Goal: Task Accomplishment & Management: Manage account settings

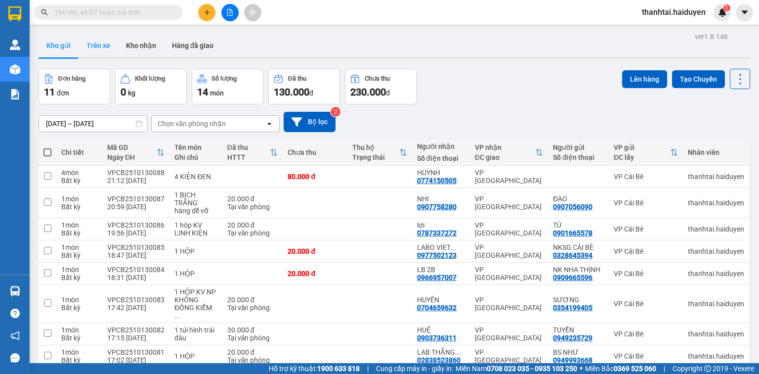
click at [94, 47] on button "Trên xe" at bounding box center [99, 46] width 40 height 24
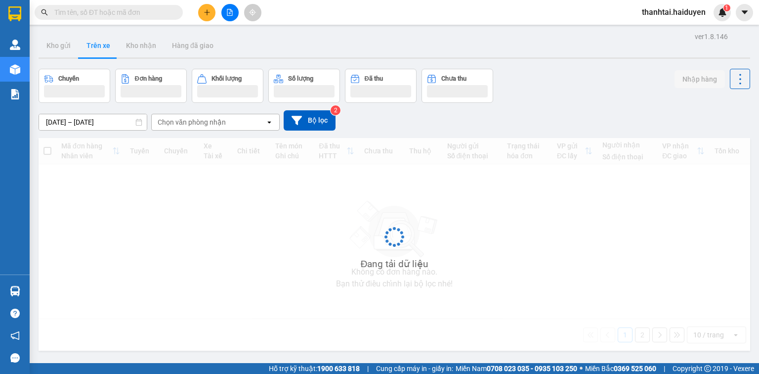
click at [125, 269] on div "Đang tải dữ liệu" at bounding box center [395, 244] width 712 height 212
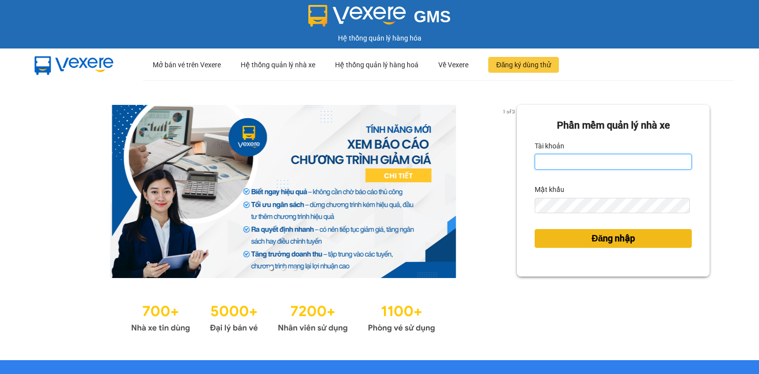
type input "thanhtai.haiduyen"
click at [600, 239] on span "Đăng nhập" at bounding box center [612, 238] width 43 height 14
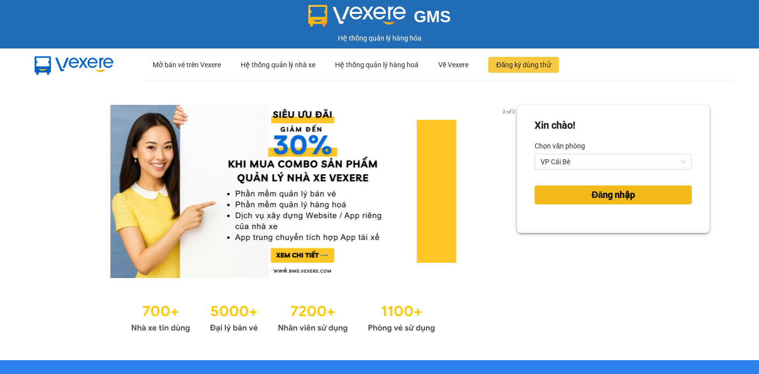
click at [594, 194] on span "Đăng nhập" at bounding box center [612, 195] width 43 height 14
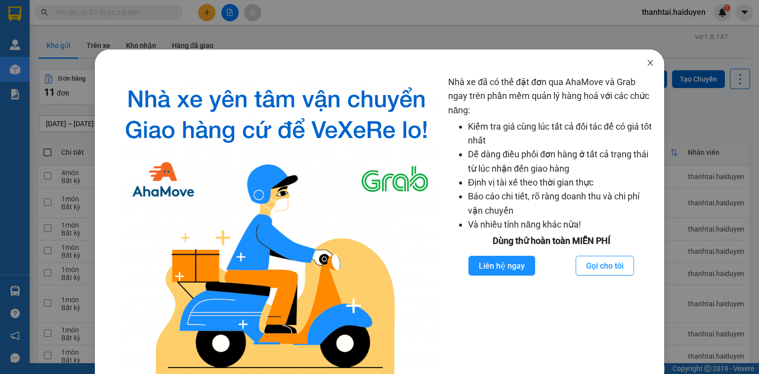
click at [647, 62] on icon "close" at bounding box center [649, 63] width 5 height 6
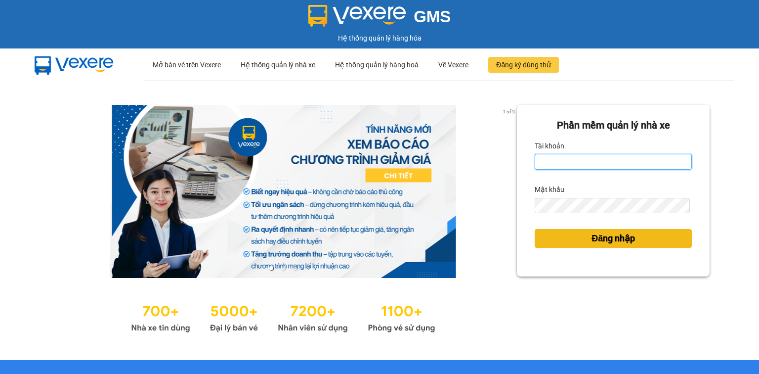
type input "thanhtai.haiduyen"
click at [594, 237] on span "Đăng nhập" at bounding box center [612, 238] width 43 height 14
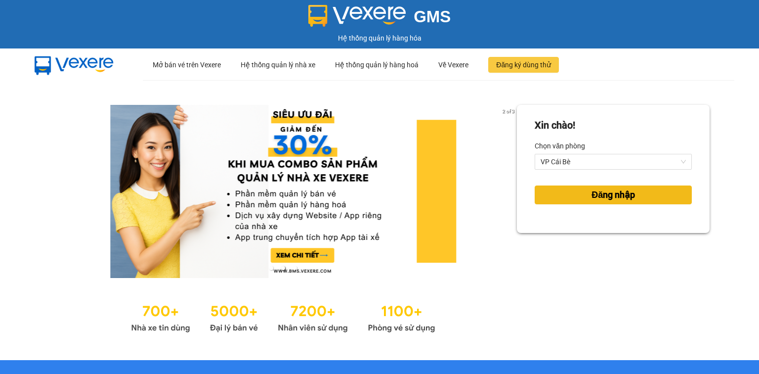
click at [595, 194] on span "Đăng nhập" at bounding box center [612, 195] width 43 height 14
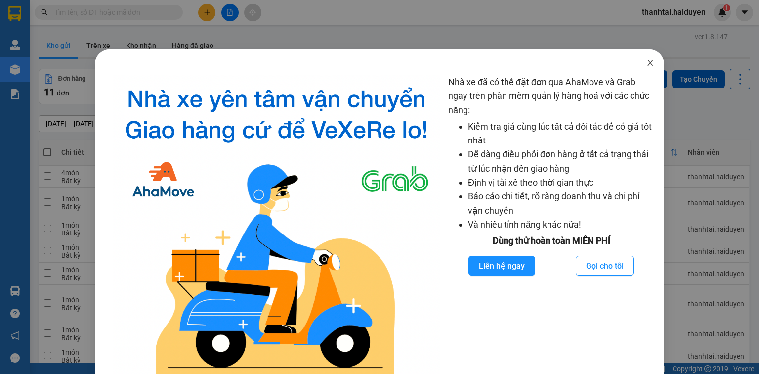
click at [646, 65] on icon "close" at bounding box center [650, 63] width 8 height 8
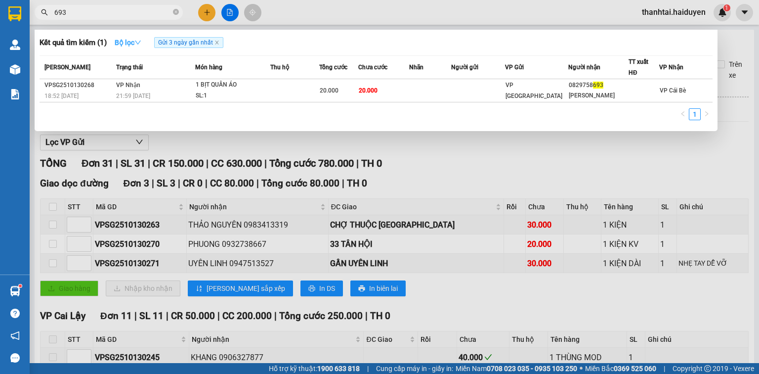
scroll to position [129, 0]
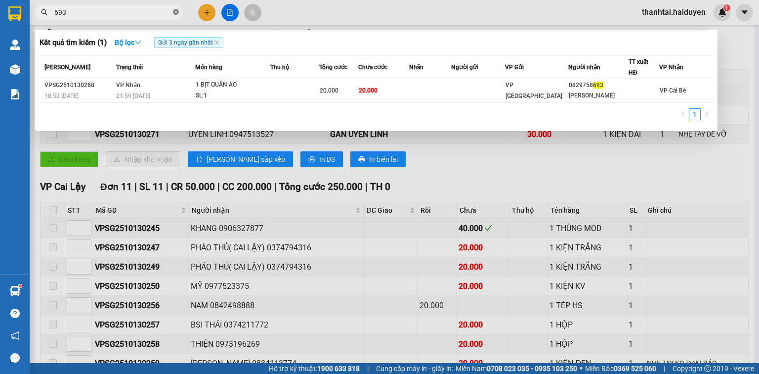
click at [174, 10] on icon "close-circle" at bounding box center [176, 12] width 6 height 6
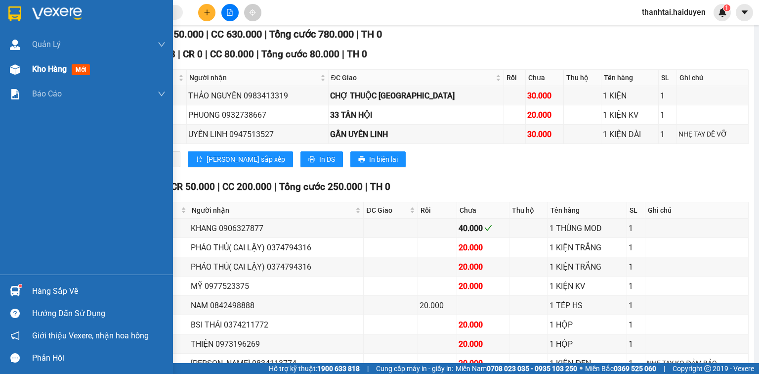
click at [49, 61] on div "Kho hàng mới" at bounding box center [98, 69] width 133 height 25
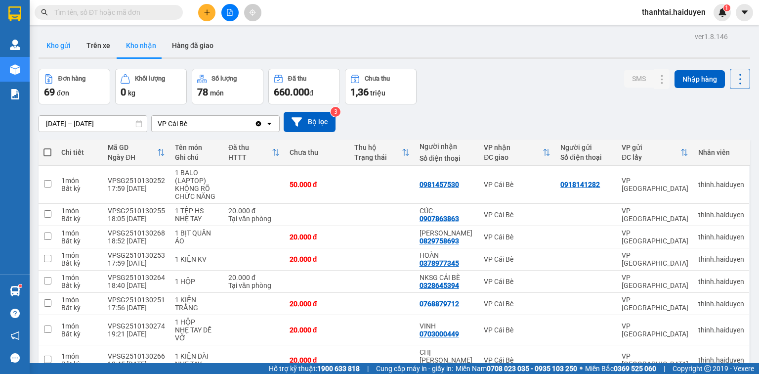
click at [61, 46] on button "Kho gửi" at bounding box center [59, 46] width 40 height 24
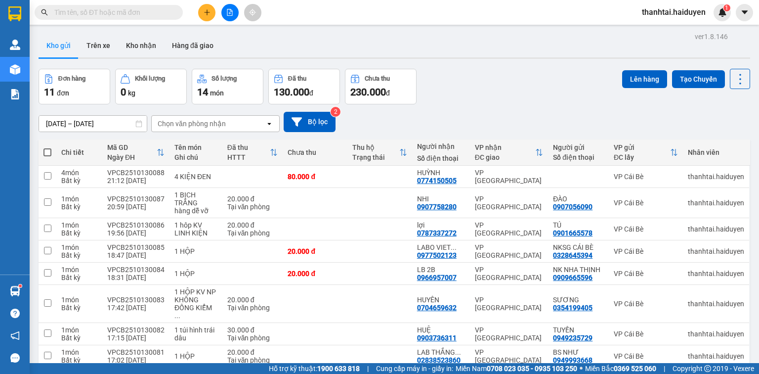
click at [49, 153] on span at bounding box center [47, 152] width 8 height 8
click at [47, 147] on input "checkbox" at bounding box center [47, 147] width 0 height 0
checkbox input "true"
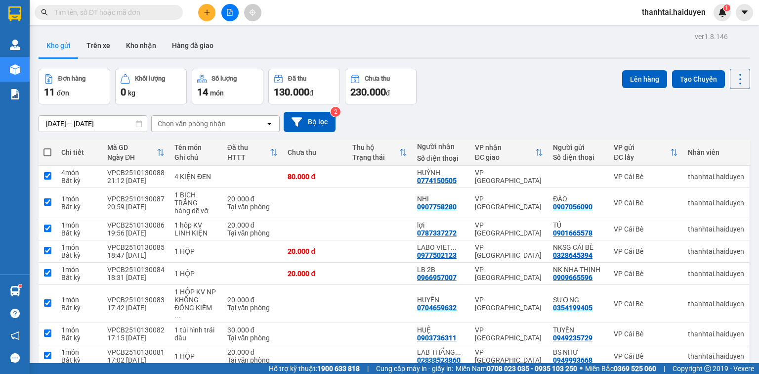
checkbox input "true"
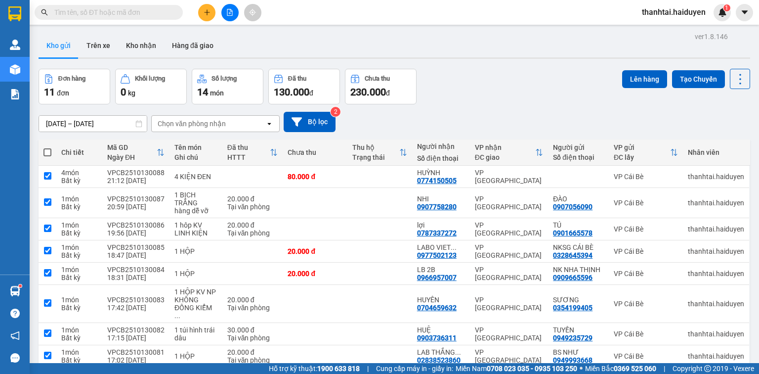
checkbox input "true"
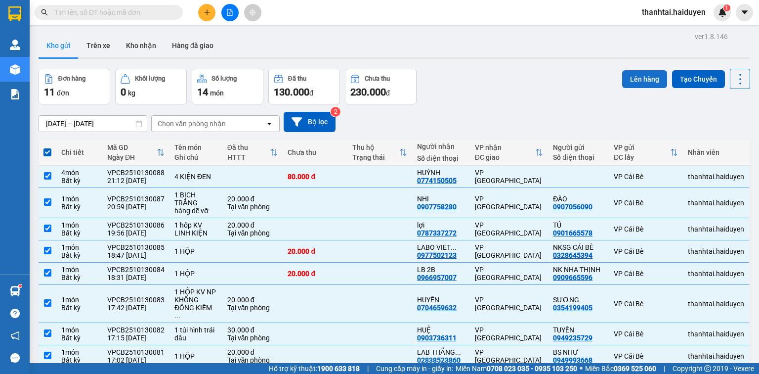
click at [641, 81] on button "Lên hàng" at bounding box center [644, 79] width 45 height 18
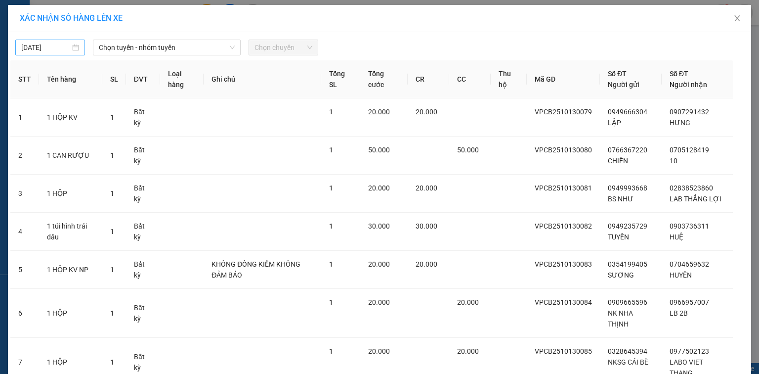
click at [61, 45] on input "[DATE]" at bounding box center [45, 47] width 49 height 11
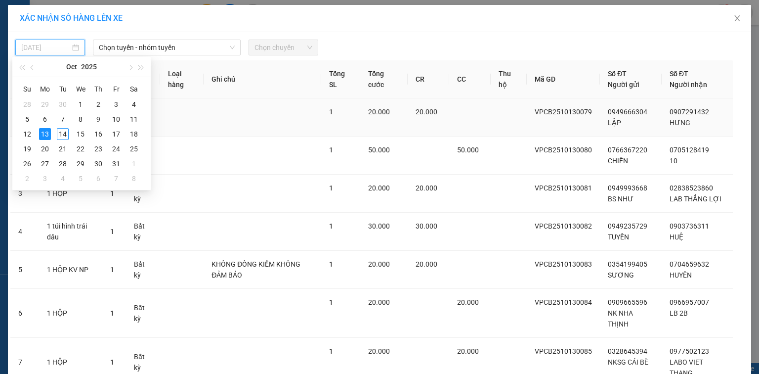
click at [61, 134] on div "14" at bounding box center [63, 134] width 12 height 12
type input "[DATE]"
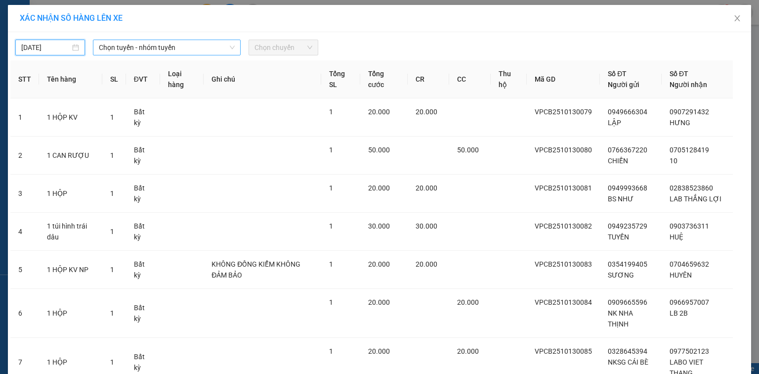
click at [115, 49] on span "Chọn tuyến - nhóm tuyến" at bounding box center [167, 47] width 136 height 15
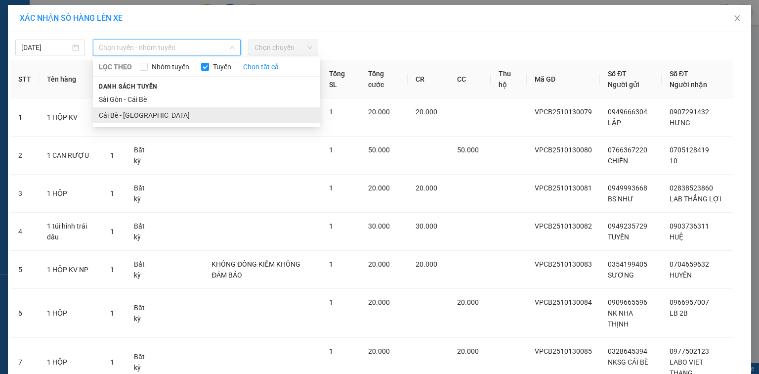
click at [118, 113] on li "Cái Bè - [GEOGRAPHIC_DATA]" at bounding box center [206, 115] width 227 height 16
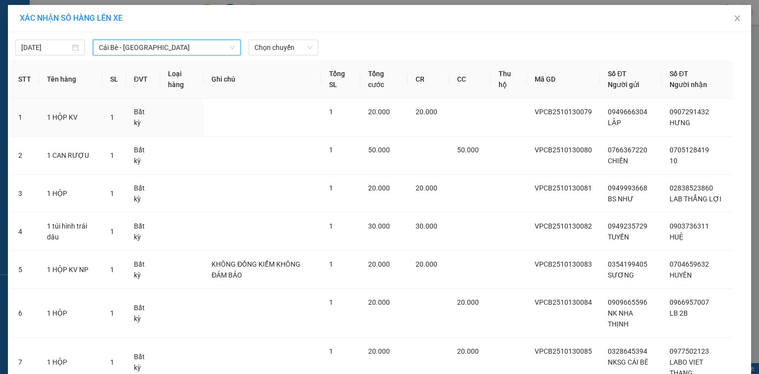
drag, startPoint x: 269, startPoint y: 44, endPoint x: 273, endPoint y: 55, distance: 12.2
click at [270, 43] on span "Chọn chuyến" at bounding box center [283, 47] width 58 height 15
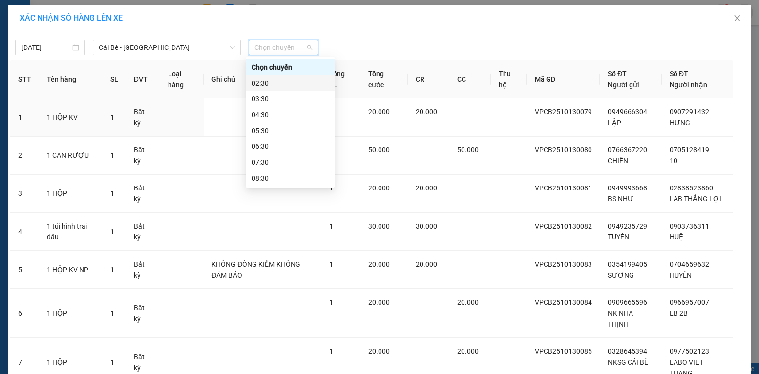
click at [272, 79] on div "02:30" at bounding box center [290, 83] width 77 height 11
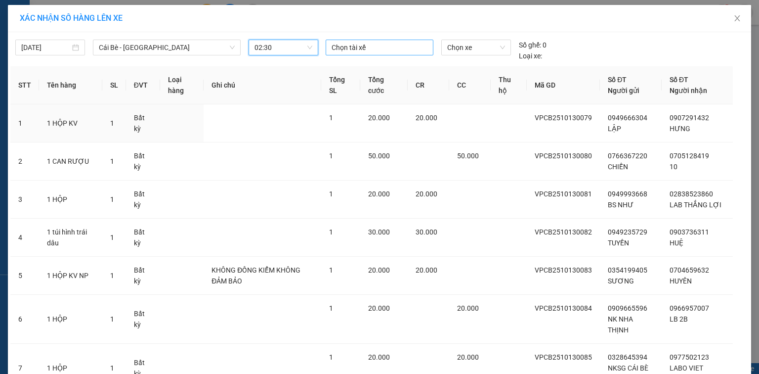
click at [342, 49] on div at bounding box center [379, 48] width 103 height 12
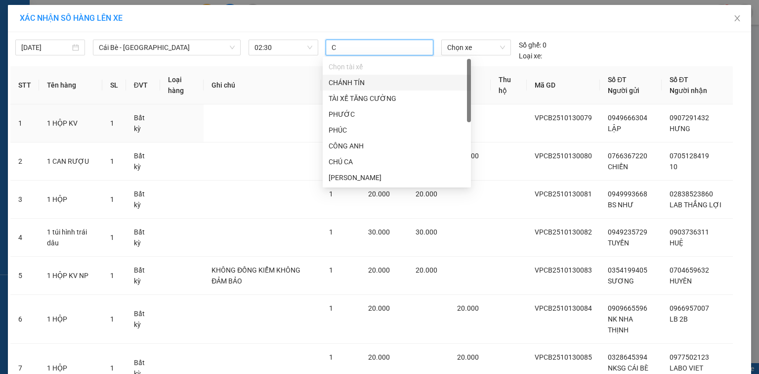
type input "CA"
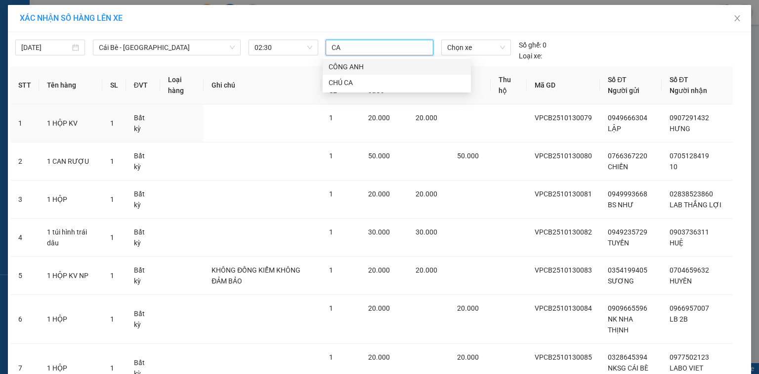
click at [356, 80] on div "CHÚ CA" at bounding box center [397, 82] width 136 height 11
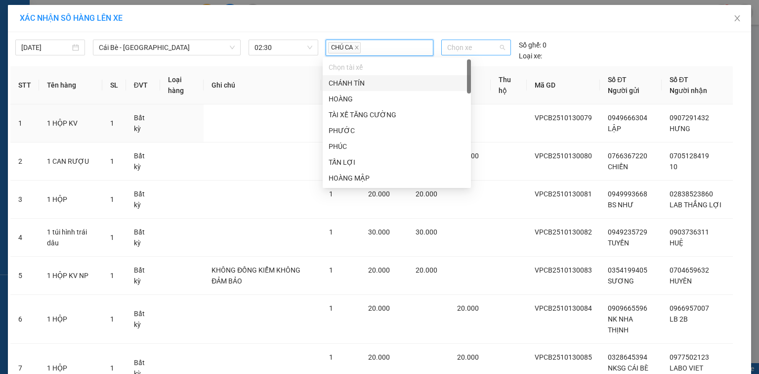
click at [459, 43] on span "Chọn xe" at bounding box center [475, 47] width 57 height 15
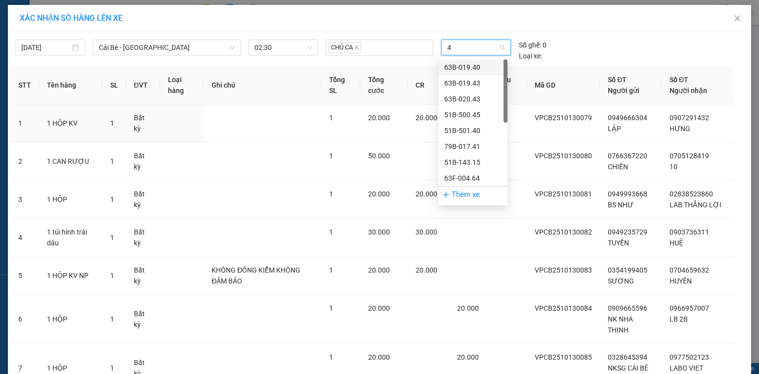
type input "43"
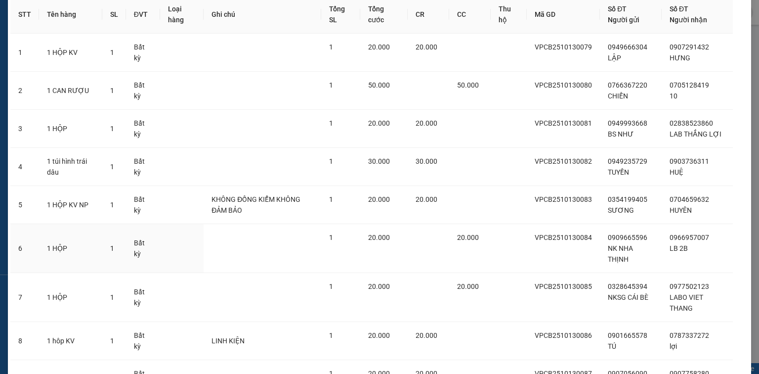
scroll to position [198, 0]
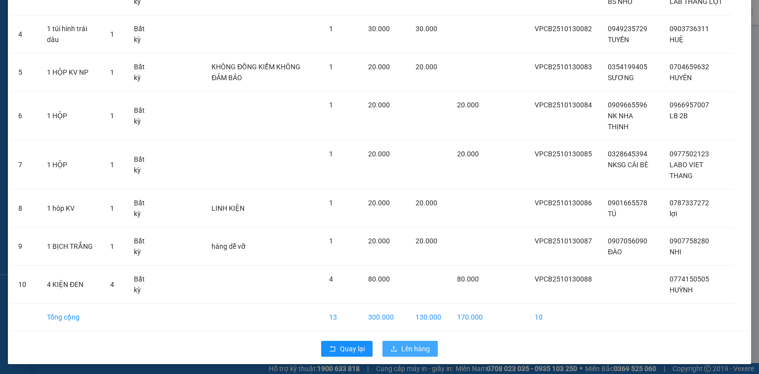
click at [409, 344] on span "Lên hàng" at bounding box center [415, 348] width 29 height 11
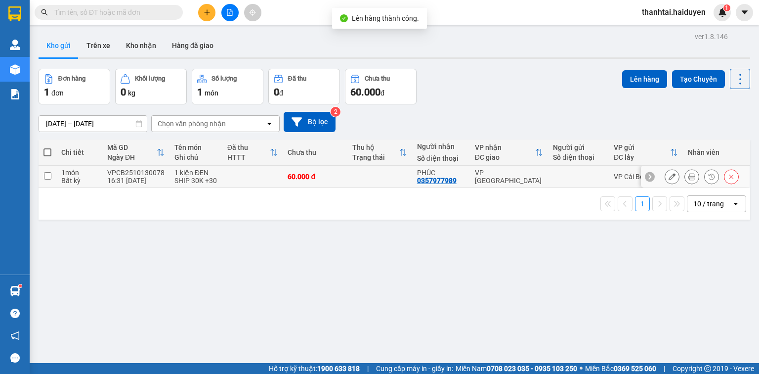
click at [45, 173] on input "checkbox" at bounding box center [47, 175] width 7 height 7
checkbox input "true"
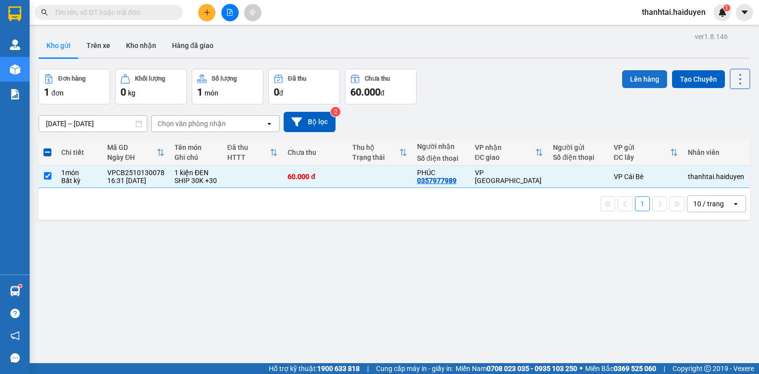
click at [641, 80] on button "Lên hàng" at bounding box center [644, 79] width 45 height 18
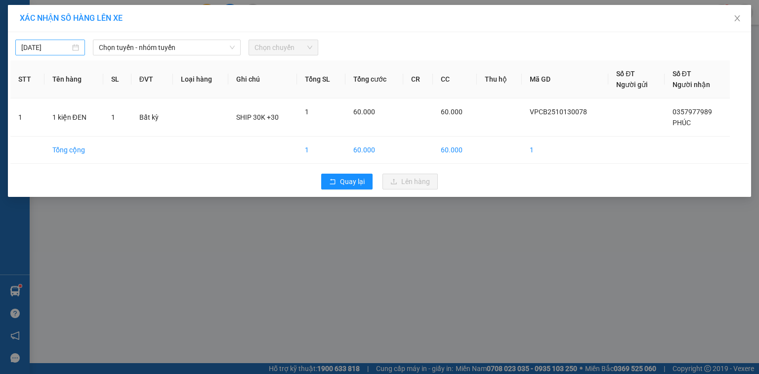
click at [76, 49] on div "[DATE]" at bounding box center [50, 47] width 58 height 11
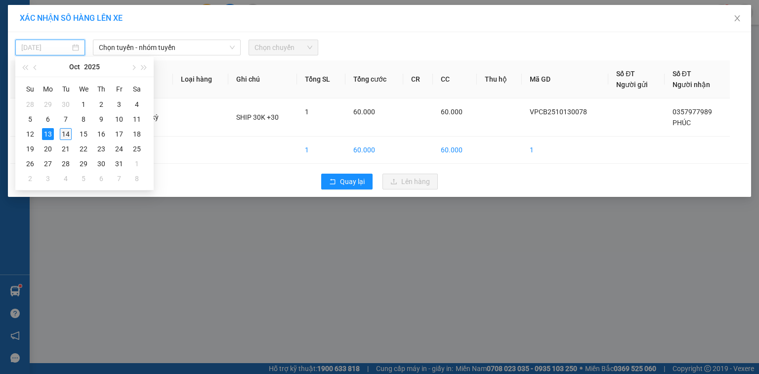
click at [67, 132] on div "14" at bounding box center [66, 134] width 12 height 12
type input "[DATE]"
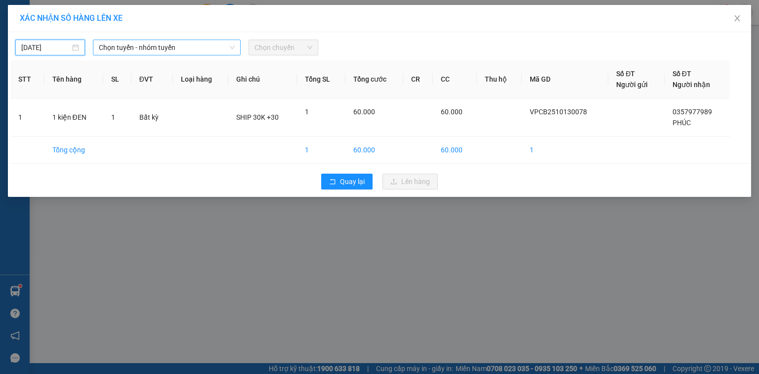
click at [134, 49] on span "Chọn tuyến - nhóm tuyến" at bounding box center [167, 47] width 136 height 15
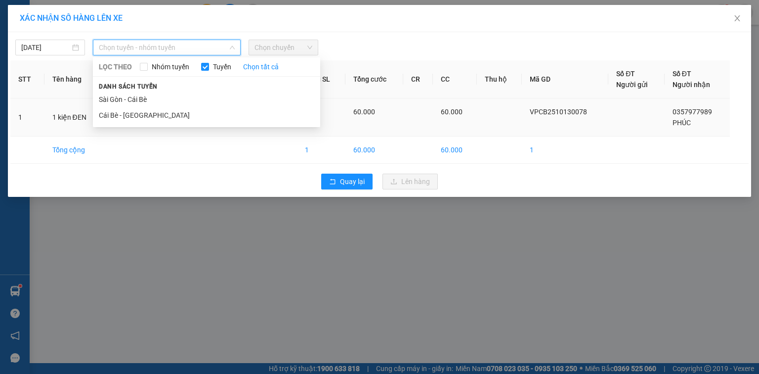
drag, startPoint x: 124, startPoint y: 116, endPoint x: 130, endPoint y: 113, distance: 6.9
click at [126, 115] on li "Cái Bè - [GEOGRAPHIC_DATA]" at bounding box center [206, 115] width 227 height 16
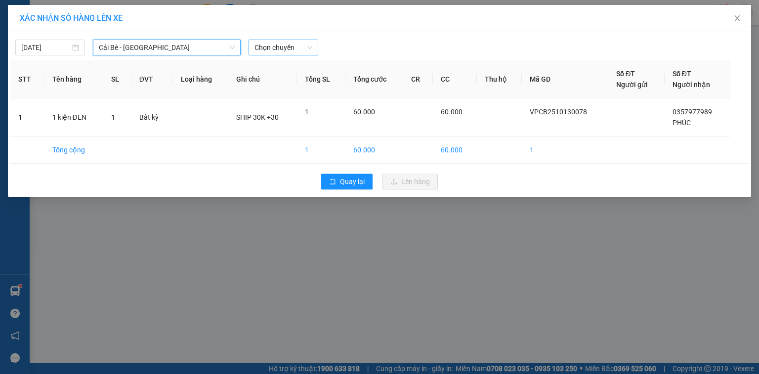
drag, startPoint x: 266, startPoint y: 44, endPoint x: 273, endPoint y: 53, distance: 11.0
click at [267, 44] on span "Chọn chuyến" at bounding box center [283, 47] width 58 height 15
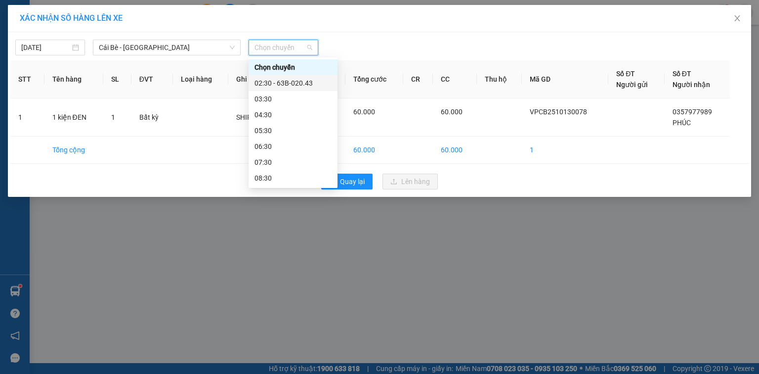
click at [278, 77] on div "02:30 - 63B-020.43" at bounding box center [293, 83] width 89 height 16
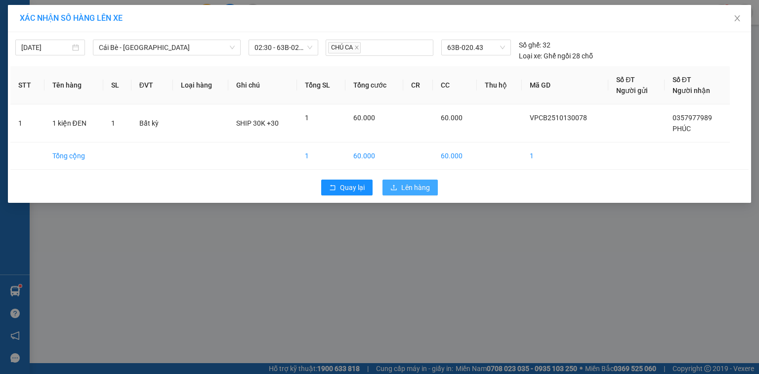
click at [396, 182] on button "Lên hàng" at bounding box center [409, 187] width 55 height 16
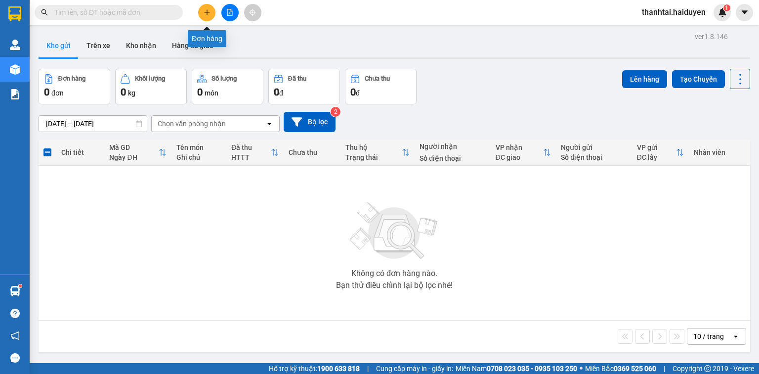
click at [206, 14] on icon "plus" at bounding box center [207, 12] width 7 height 7
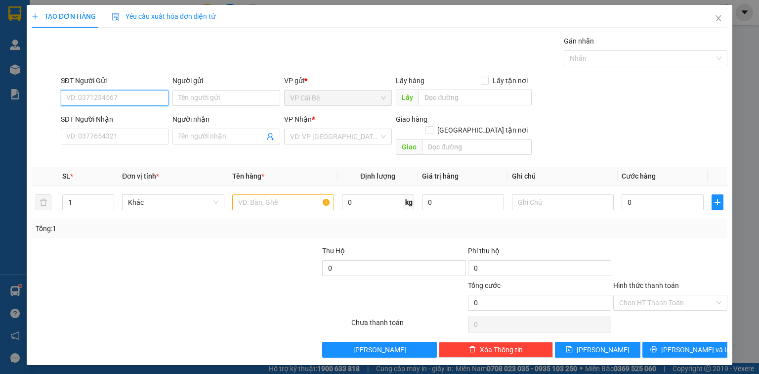
click at [142, 101] on input "SĐT Người Gửi" at bounding box center [115, 98] width 108 height 16
click at [138, 117] on div "0356704540 - GẤM" at bounding box center [115, 117] width 96 height 11
type input "0356704540"
type input "GẤM"
type input "0906716828"
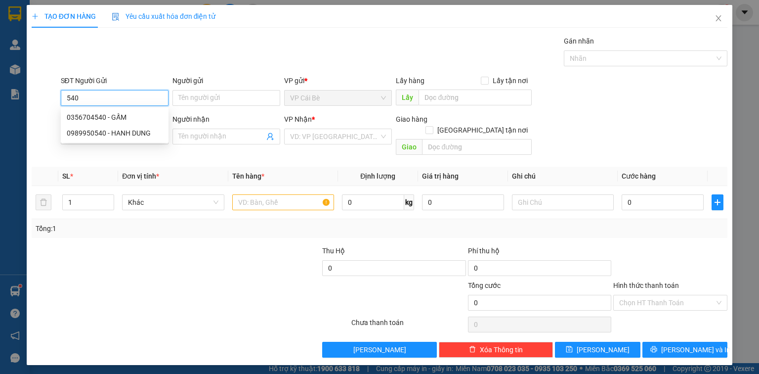
type input "VY"
type input "20.000"
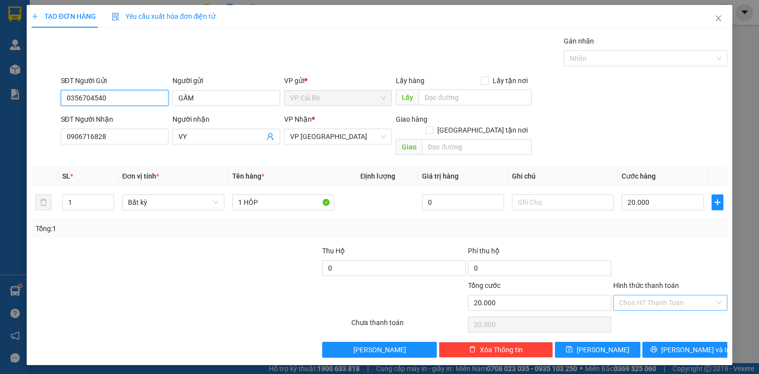
type input "0356704540"
drag, startPoint x: 654, startPoint y: 287, endPoint x: 656, endPoint y: 299, distance: 12.4
click at [655, 295] on input "Hình thức thanh toán" at bounding box center [666, 302] width 95 height 15
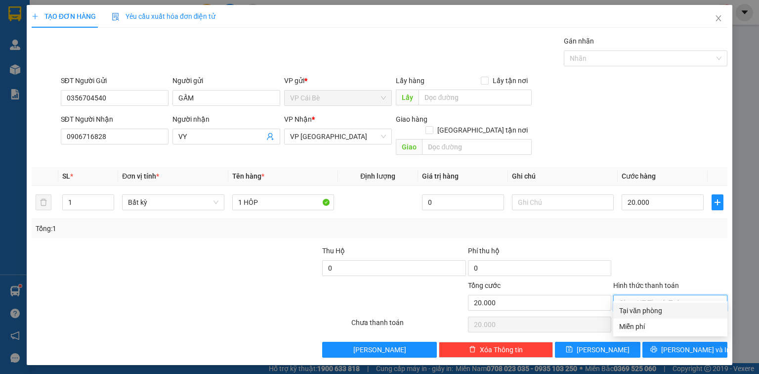
click at [655, 308] on div "Tại văn phòng" at bounding box center [670, 310] width 102 height 11
type input "0"
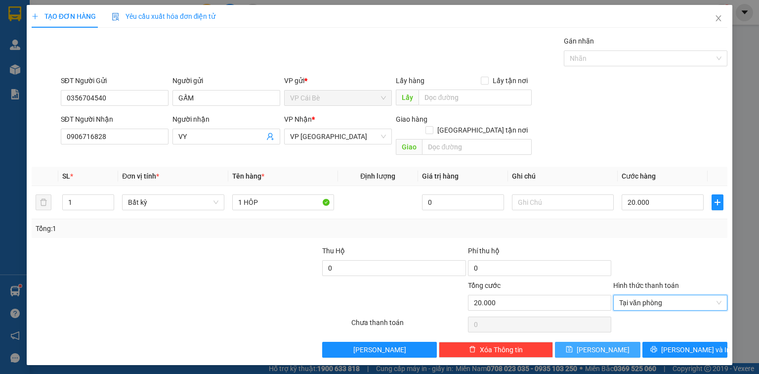
click at [619, 341] on button "[PERSON_NAME]" at bounding box center [597, 349] width 85 height 16
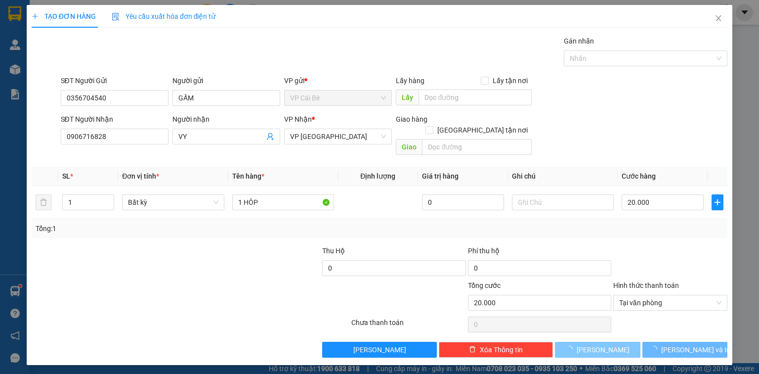
type input "0"
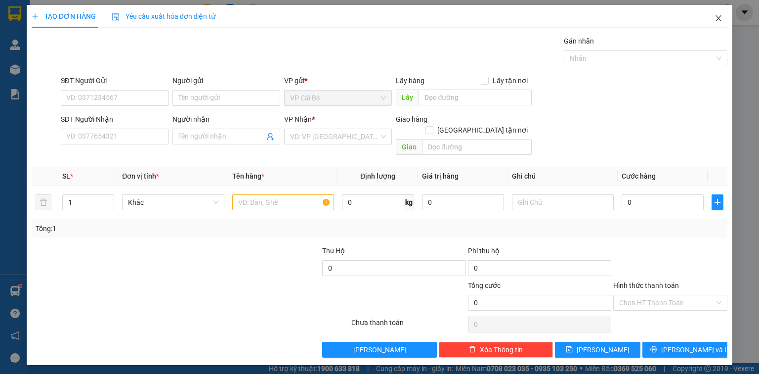
click at [716, 15] on span "Close" at bounding box center [719, 19] width 28 height 28
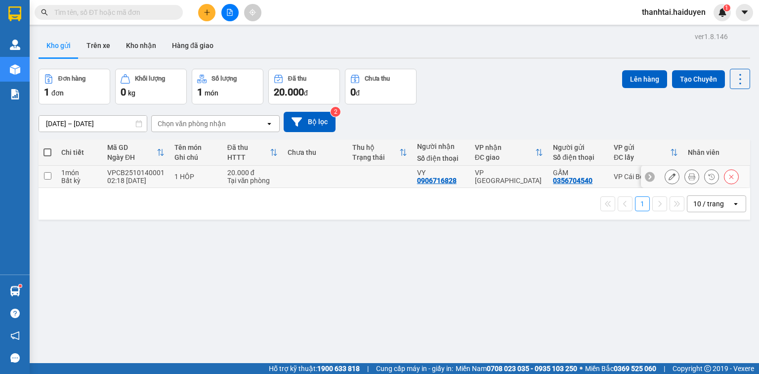
click at [43, 175] on td at bounding box center [48, 177] width 18 height 22
checkbox input "true"
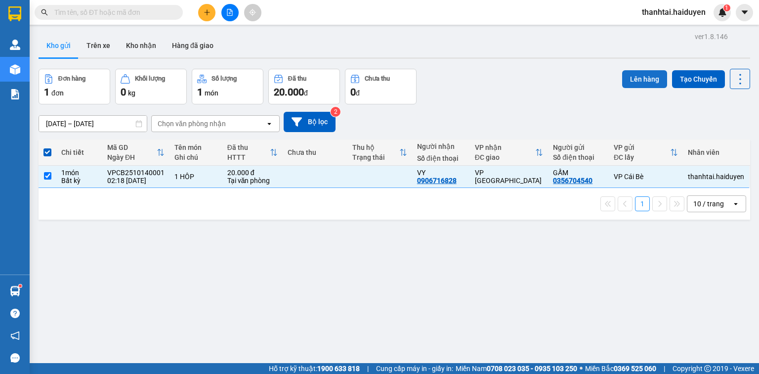
click at [622, 77] on button "Lên hàng" at bounding box center [644, 79] width 45 height 18
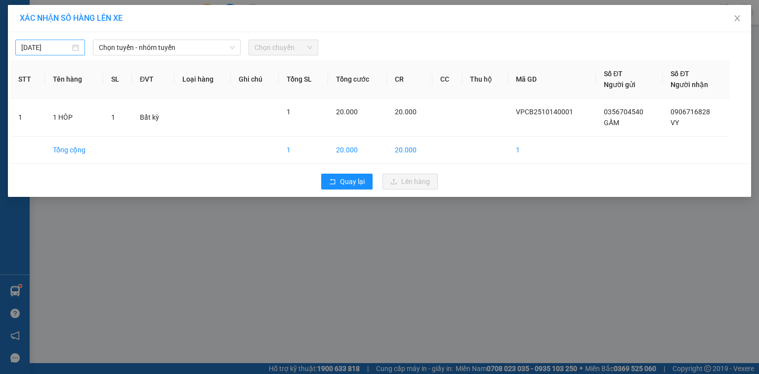
click at [51, 51] on input "[DATE]" at bounding box center [45, 47] width 49 height 11
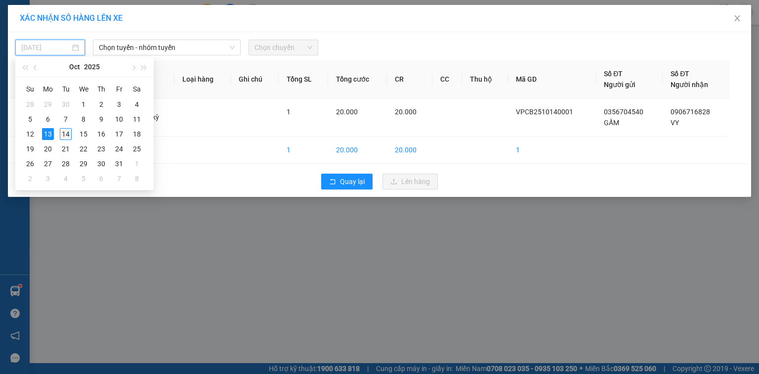
click at [64, 136] on div "14" at bounding box center [66, 134] width 12 height 12
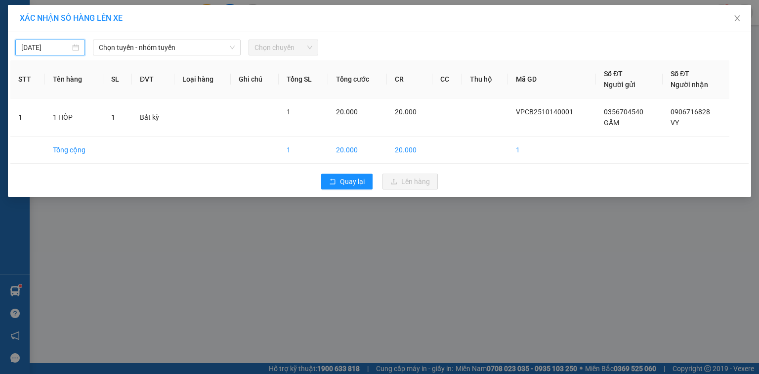
type input "[DATE]"
drag, startPoint x: 120, startPoint y: 47, endPoint x: 123, endPoint y: 82, distance: 34.3
click at [120, 52] on span "Chọn tuyến - nhóm tuyến" at bounding box center [167, 47] width 136 height 15
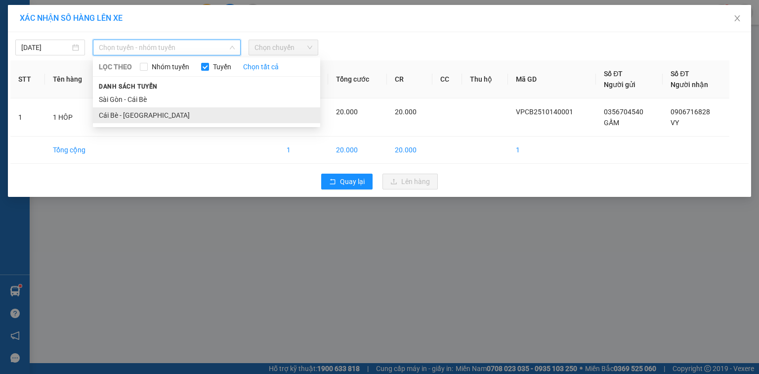
click at [139, 117] on li "Cái Bè - [GEOGRAPHIC_DATA]" at bounding box center [206, 115] width 227 height 16
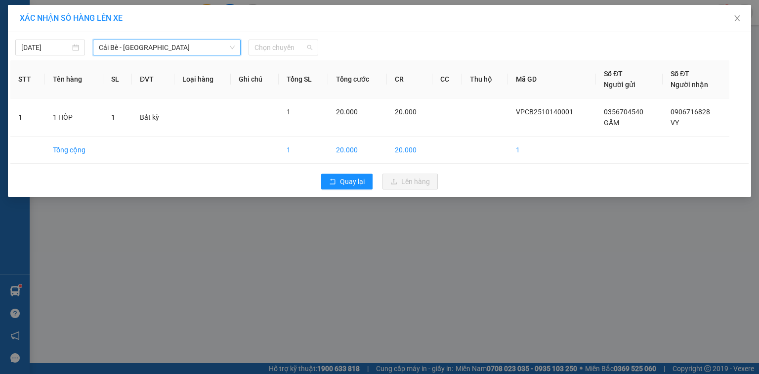
drag, startPoint x: 264, startPoint y: 47, endPoint x: 273, endPoint y: 76, distance: 30.2
click at [266, 50] on span "Chọn chuyến" at bounding box center [283, 47] width 58 height 15
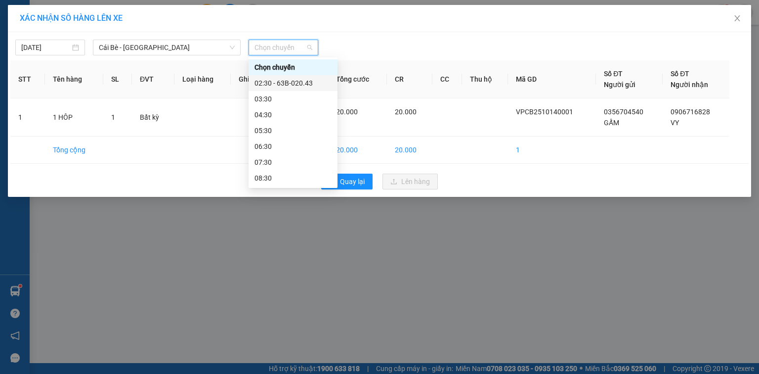
click at [285, 84] on div "02:30 - 63B-020.43" at bounding box center [292, 83] width 77 height 11
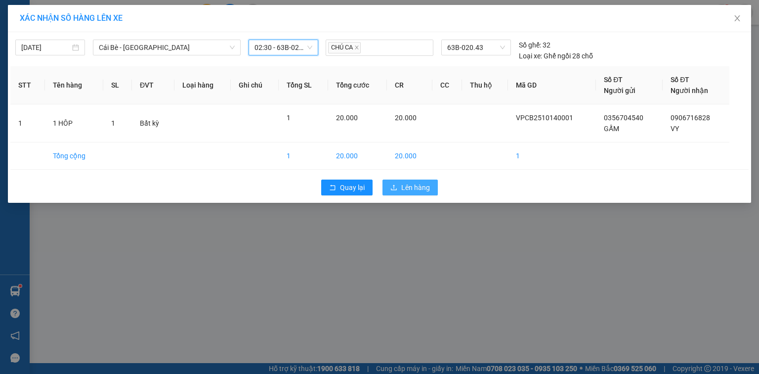
click at [415, 185] on span "Lên hàng" at bounding box center [415, 187] width 29 height 11
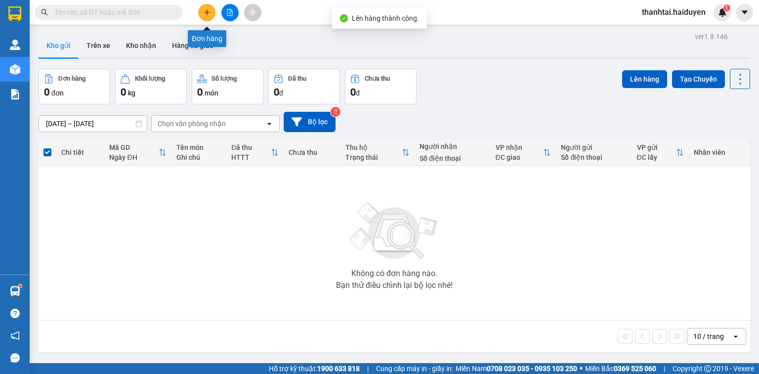
click at [206, 13] on icon "plus" at bounding box center [207, 12] width 7 height 7
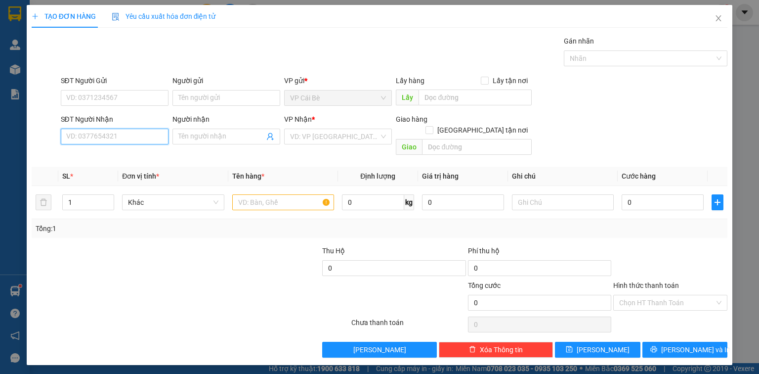
click at [134, 138] on input "SĐT Người Nhận" at bounding box center [115, 136] width 108 height 16
click at [126, 153] on div "0899683877 - TRANG" at bounding box center [115, 155] width 96 height 11
type input "0899683877"
type input "TRANG"
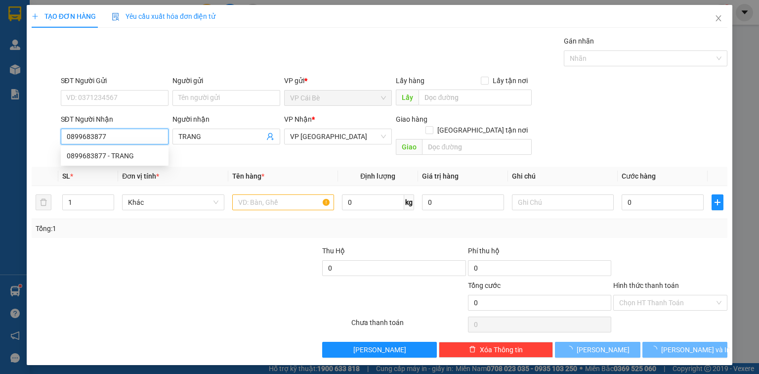
type input "30.000"
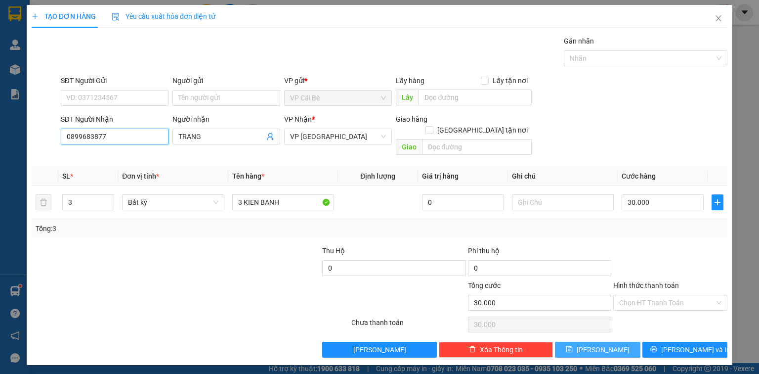
type input "0899683877"
click at [605, 344] on span "[PERSON_NAME]" at bounding box center [603, 349] width 53 height 11
type input "0"
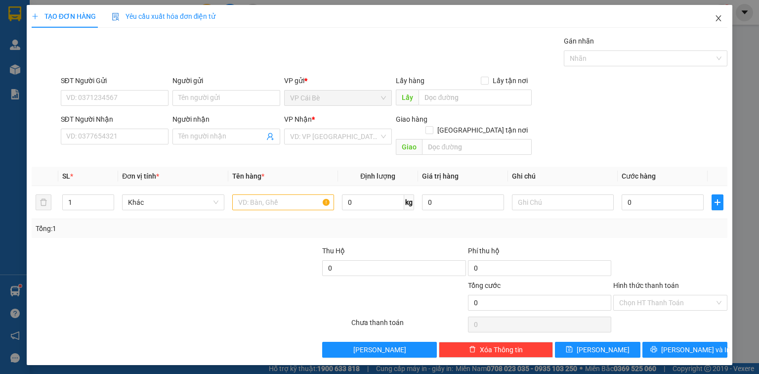
drag, startPoint x: 719, startPoint y: 18, endPoint x: 714, endPoint y: 18, distance: 5.0
click at [718, 18] on icon "close" at bounding box center [718, 18] width 5 height 6
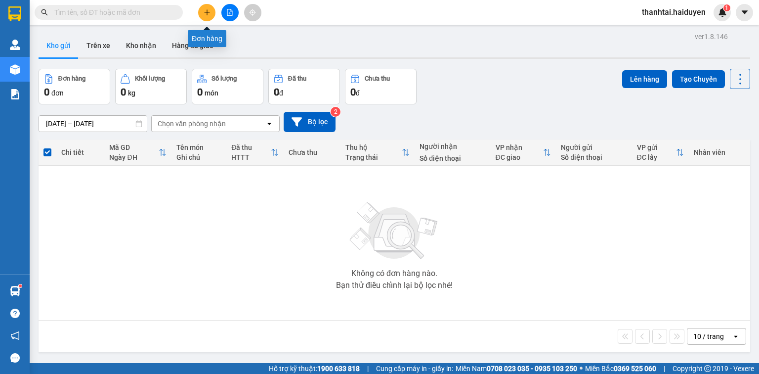
click at [205, 14] on icon "plus" at bounding box center [207, 12] width 7 height 7
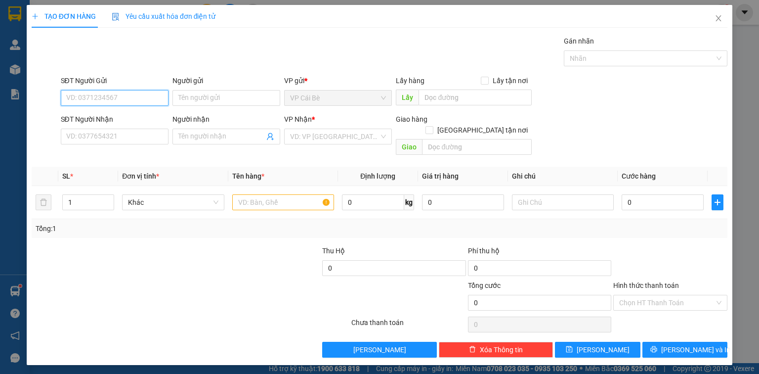
click at [128, 97] on input "SĐT Người Gửi" at bounding box center [115, 98] width 108 height 16
click at [112, 117] on div "0789345633 - TÂM" at bounding box center [115, 117] width 96 height 11
type input "0789345633"
type input "TÂM"
type input "0902940804"
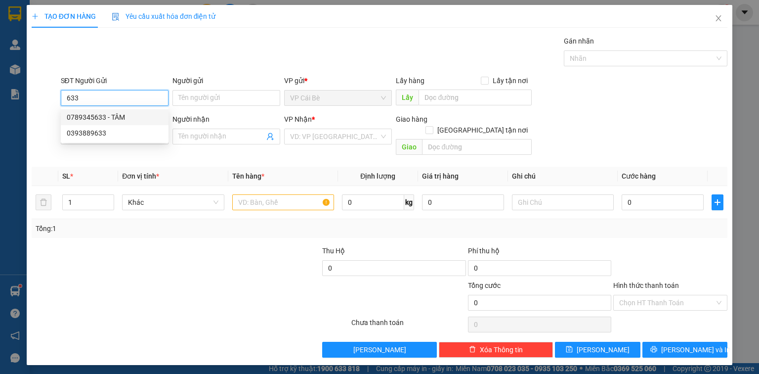
type input "NGỌC"
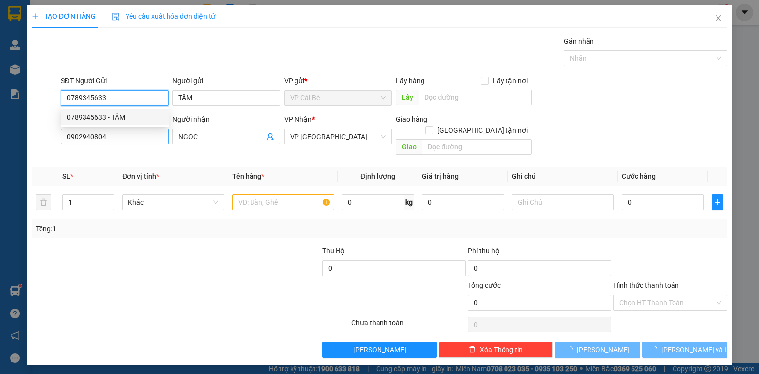
type input "20.000"
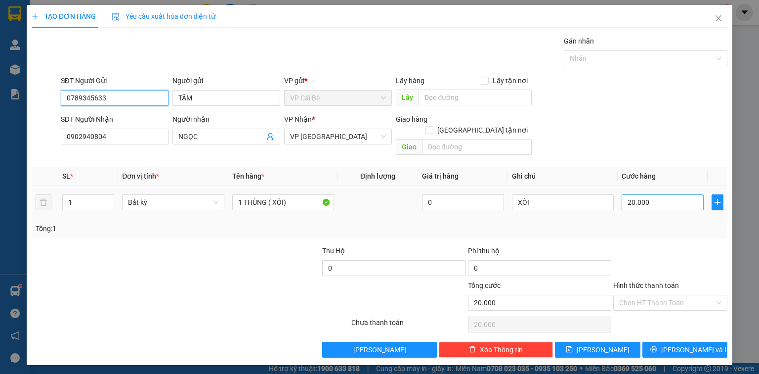
type input "0789345633"
click at [653, 194] on input "20.000" at bounding box center [663, 202] width 82 height 16
type input "0"
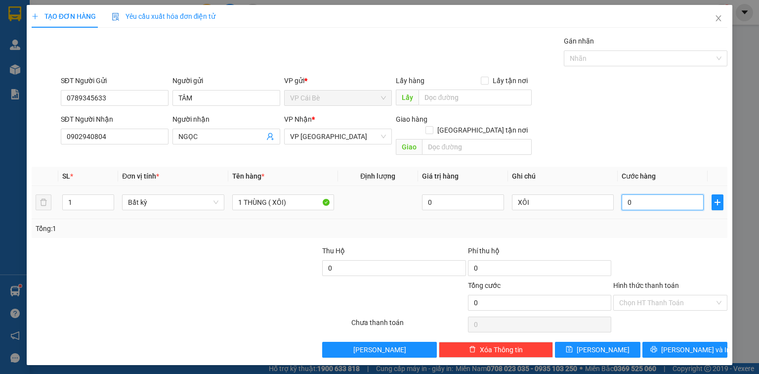
type input "004"
type input "4"
type input "40"
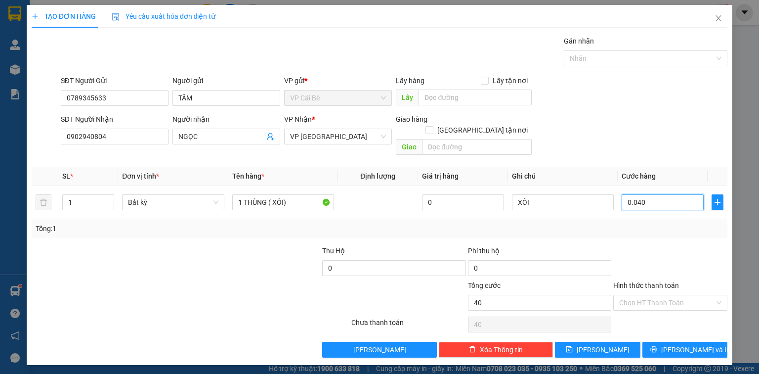
type input "0.040"
click at [621, 150] on div "Transit Pickup Surcharge Ids Transit Deliver Surcharge Ids Transit Deliver Surc…" at bounding box center [380, 197] width 696 height 322
type input "40.000"
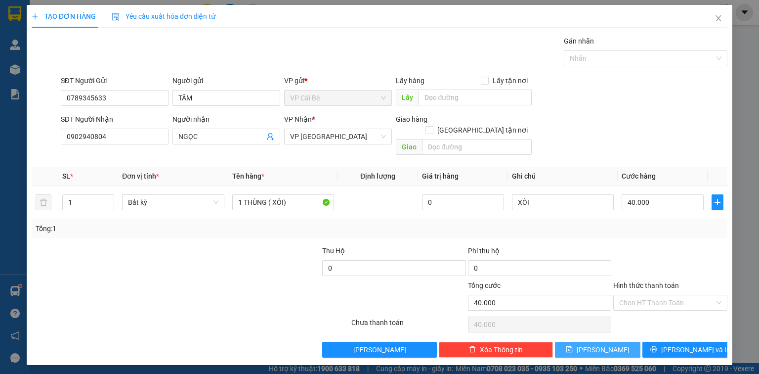
click at [612, 341] on button "[PERSON_NAME]" at bounding box center [597, 349] width 85 height 16
type input "0"
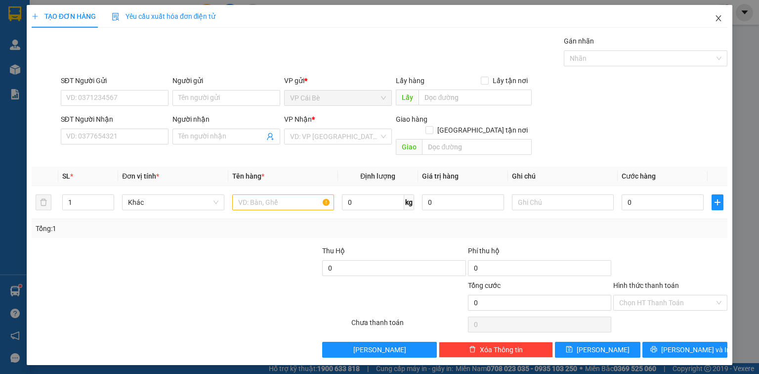
click at [719, 20] on icon "close" at bounding box center [718, 18] width 8 height 8
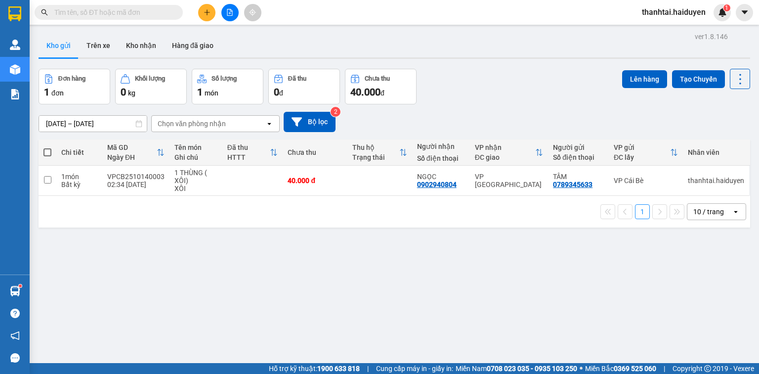
click at [206, 14] on icon "plus" at bounding box center [207, 12] width 7 height 7
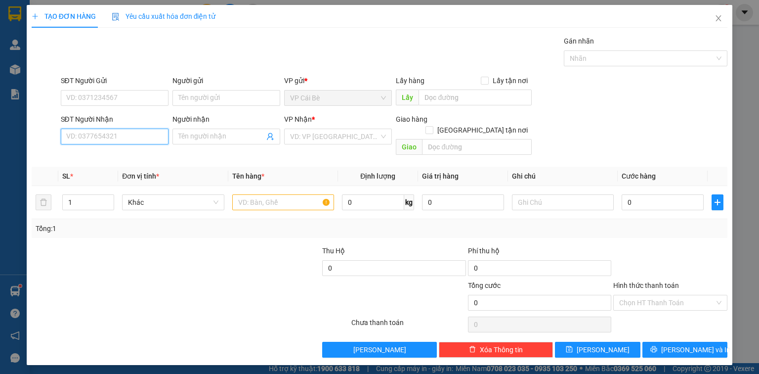
click at [120, 132] on input "SĐT Người Nhận" at bounding box center [115, 136] width 108 height 16
click at [125, 159] on div "0904926262 - [GEOGRAPHIC_DATA]" at bounding box center [122, 155] width 111 height 11
type input "0904926262"
type input "GIANG"
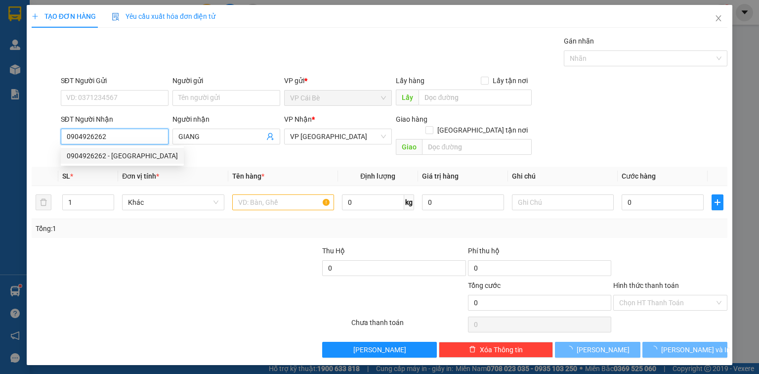
type input "20.000"
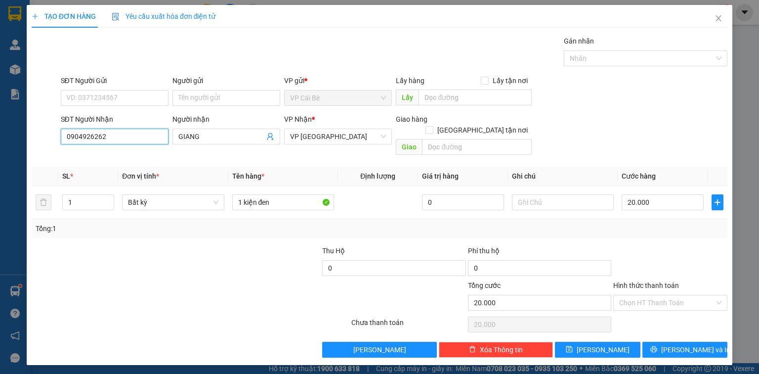
type input "0904926262"
click at [101, 89] on div "SĐT Người Gửi" at bounding box center [115, 82] width 108 height 15
click at [115, 96] on input "SĐT Người Gửi" at bounding box center [115, 98] width 108 height 16
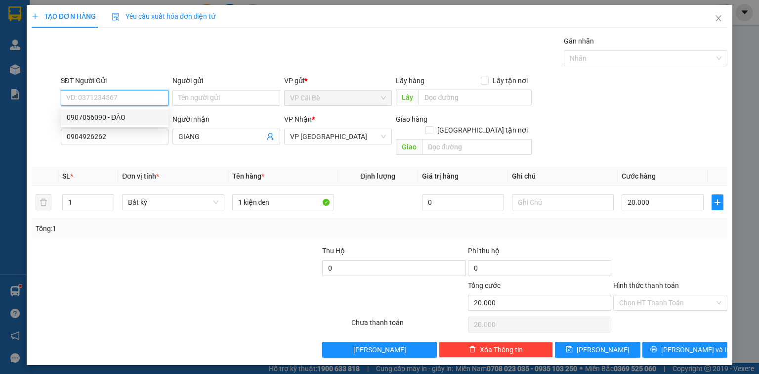
click at [123, 115] on div "0907056090 - ĐÀO" at bounding box center [115, 117] width 96 height 11
type input "0907056090"
type input "ĐÀO"
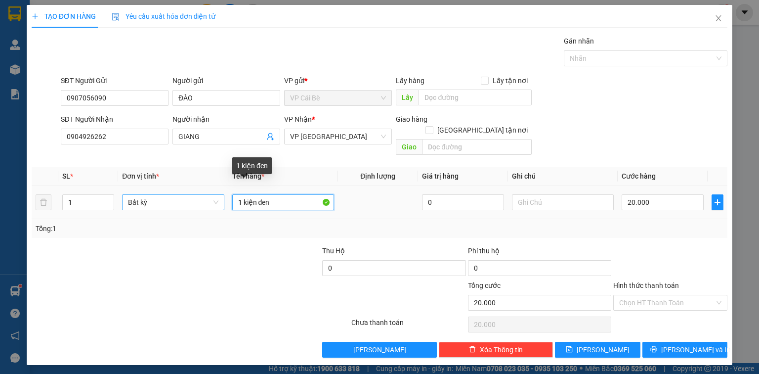
drag, startPoint x: 278, startPoint y: 192, endPoint x: 206, endPoint y: 185, distance: 72.0
click at [207, 186] on tr "1 Bất kỳ 1 kiện đen 0 20.000" at bounding box center [380, 202] width 696 height 33
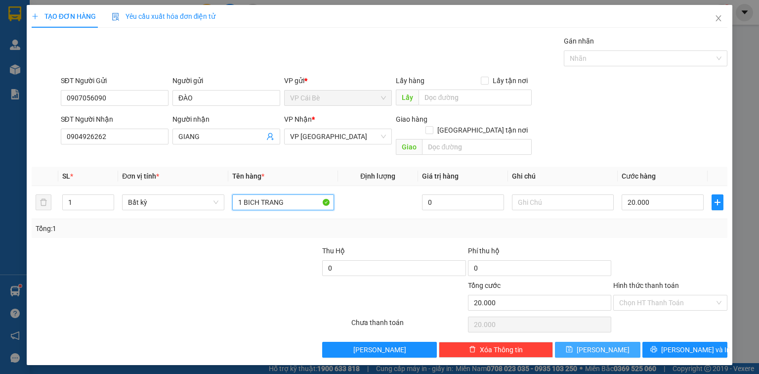
type input "1 BICH TRANG"
click at [617, 341] on button "[PERSON_NAME]" at bounding box center [597, 349] width 85 height 16
type input "0"
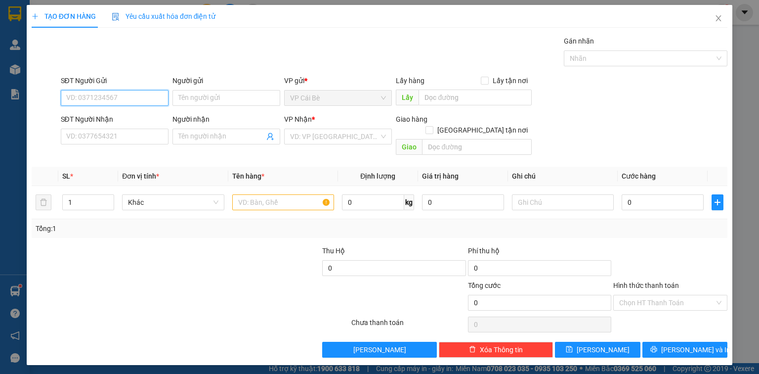
click at [131, 93] on input "SĐT Người Gửi" at bounding box center [115, 98] width 108 height 16
click at [120, 115] on div "0976762378 - [PERSON_NAME]" at bounding box center [115, 117] width 97 height 11
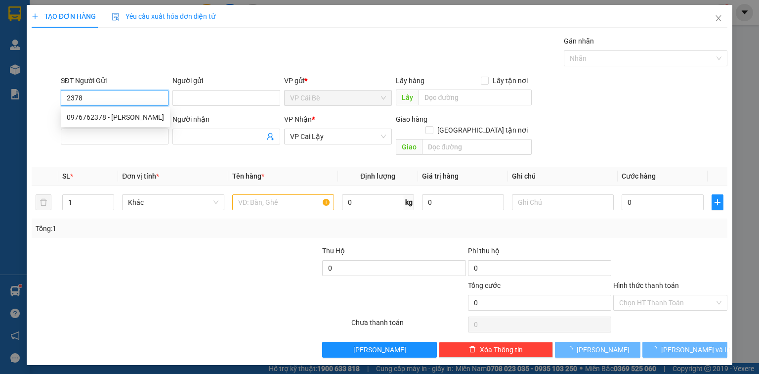
type input "0976762378"
type input "TRINH"
type input "0817236999"
type input "THÁI PHƯỢNG"
type input "10.000"
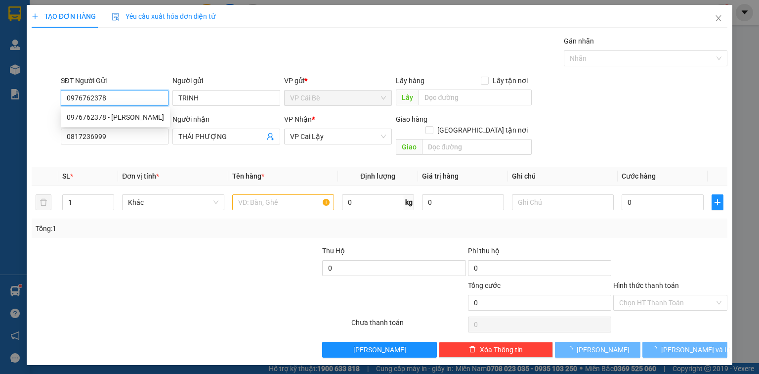
type input "10.000"
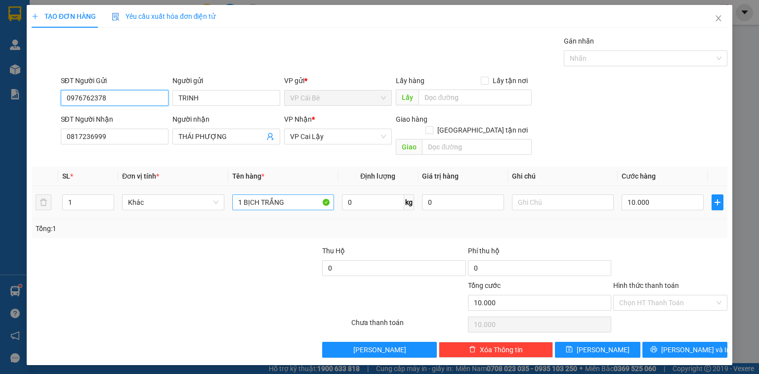
type input "0976762378"
click at [292, 194] on input "1 BỊCH TRẮNG" at bounding box center [283, 202] width 102 height 16
type input "1 BỊCH VANG"
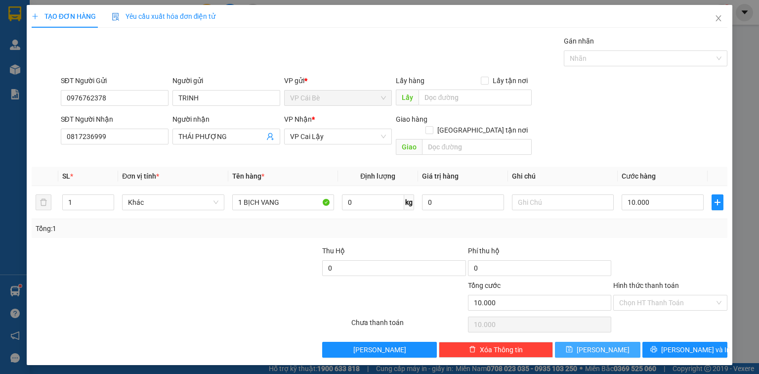
click at [573, 345] on icon "save" at bounding box center [569, 348] width 7 height 7
type input "0"
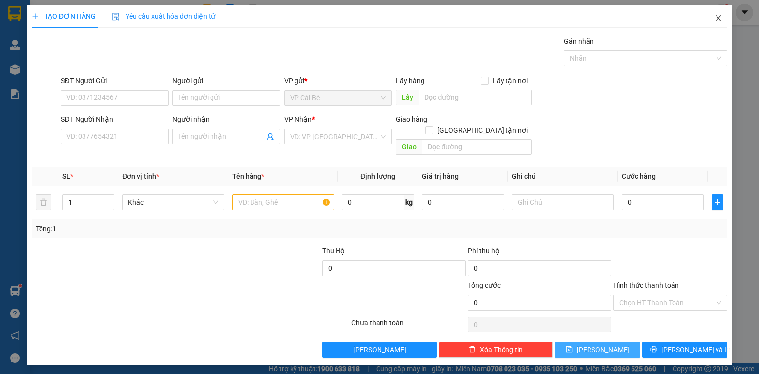
click at [719, 19] on icon "close" at bounding box center [718, 18] width 5 height 6
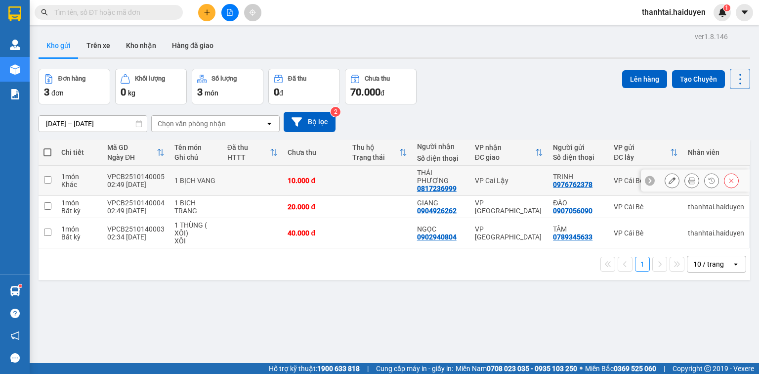
click at [45, 176] on input "checkbox" at bounding box center [47, 179] width 7 height 7
checkbox input "true"
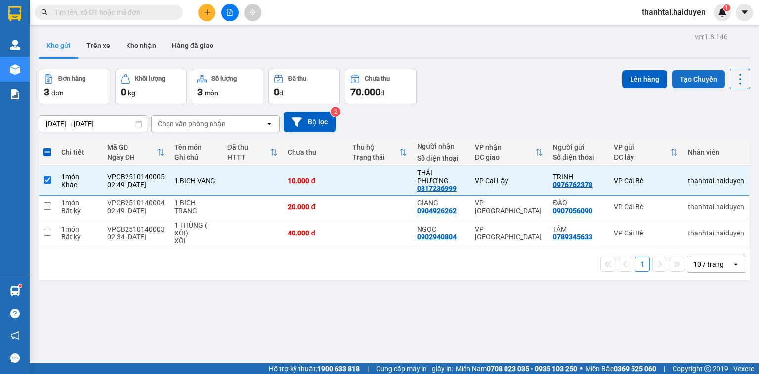
click at [702, 82] on button "Tạo Chuyến" at bounding box center [698, 79] width 53 height 18
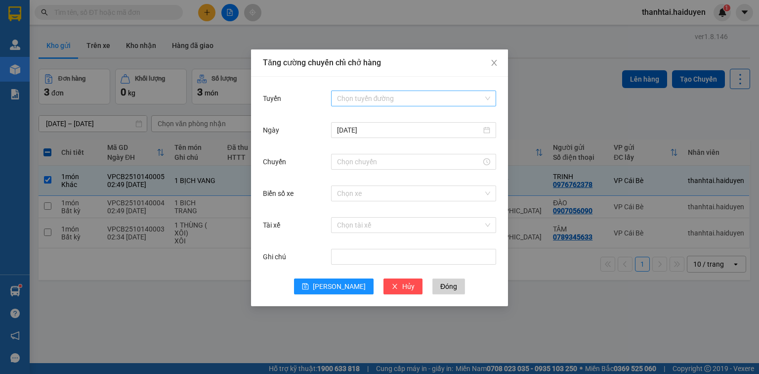
click at [340, 94] on input "Tuyến" at bounding box center [410, 98] width 146 height 15
drag, startPoint x: 352, startPoint y: 130, endPoint x: 359, endPoint y: 137, distance: 10.1
click at [354, 133] on div "Cái Bè - [GEOGRAPHIC_DATA]" at bounding box center [413, 133] width 153 height 11
click at [360, 137] on div "[DATE]" at bounding box center [413, 130] width 165 height 16
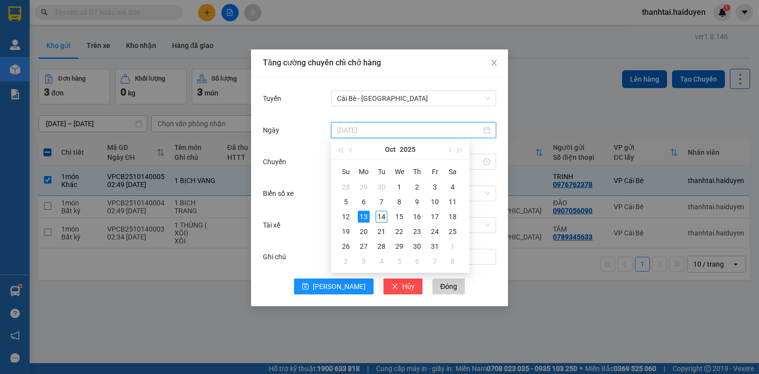
type input "[DATE]"
click at [381, 215] on div "14" at bounding box center [382, 216] width 12 height 12
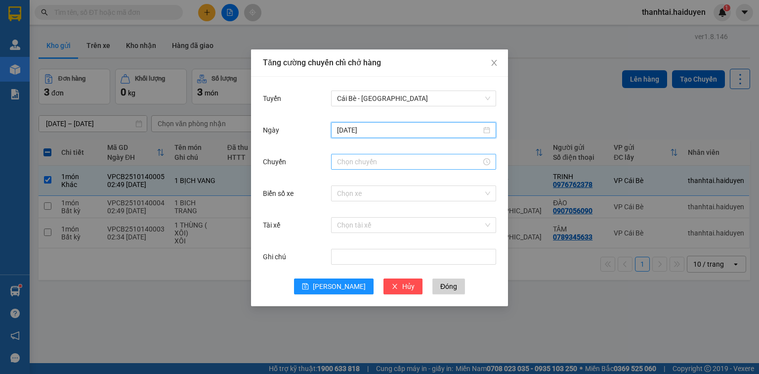
click at [368, 163] on input "Chuyến" at bounding box center [409, 161] width 144 height 11
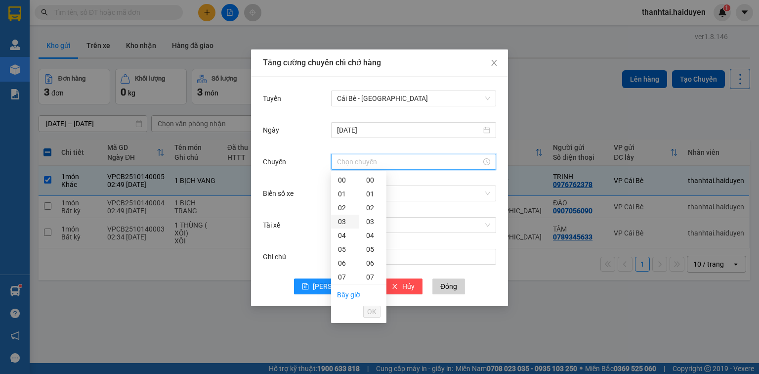
click at [342, 221] on div "03" at bounding box center [345, 221] width 28 height 14
click at [371, 250] on div "31" at bounding box center [372, 253] width 27 height 14
type input "03:31"
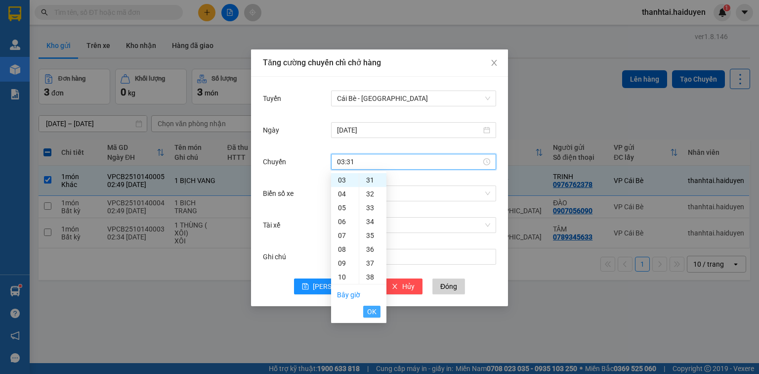
click at [374, 316] on span "OK" at bounding box center [371, 311] width 9 height 11
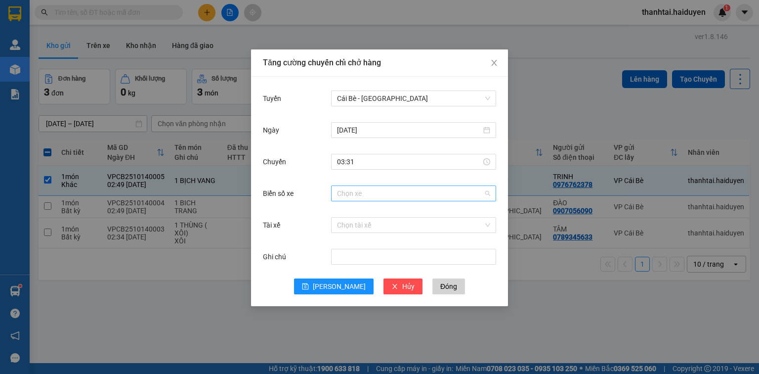
click at [352, 194] on input "Biển số xe" at bounding box center [410, 193] width 146 height 15
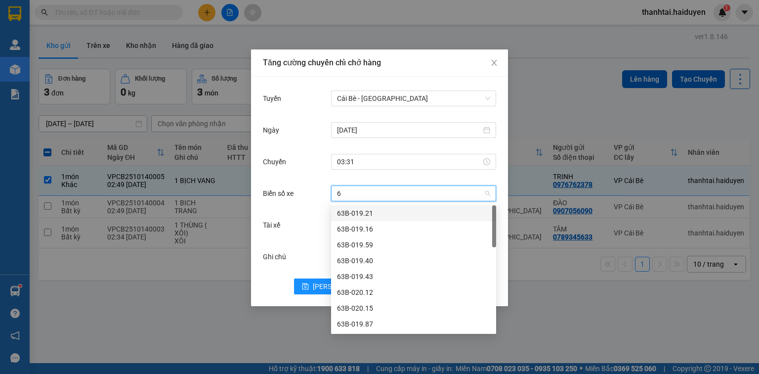
type input "69"
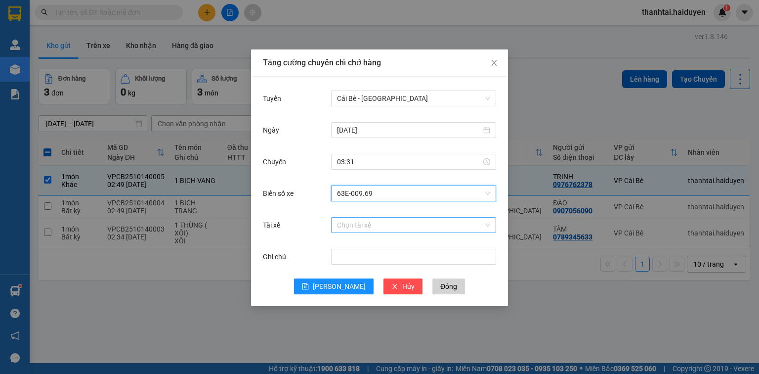
click at [362, 221] on input "Tài xế" at bounding box center [410, 224] width 146 height 15
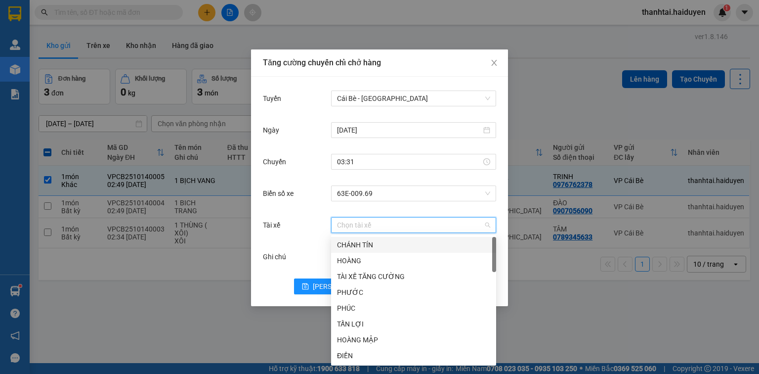
type input "C"
click at [360, 302] on div "CÔNG ANH" at bounding box center [413, 307] width 153 height 11
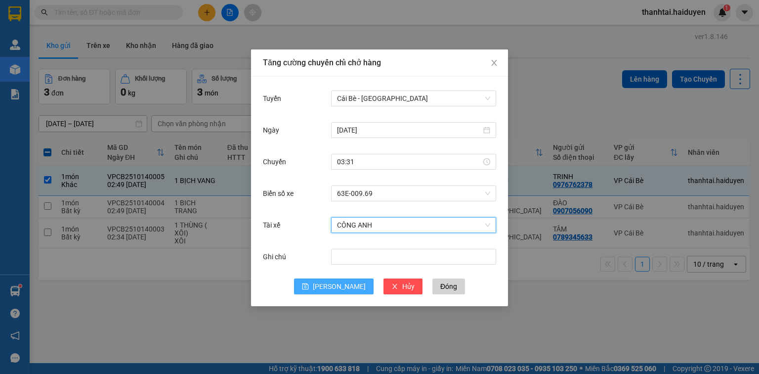
click at [339, 288] on span "[PERSON_NAME]" at bounding box center [339, 286] width 53 height 11
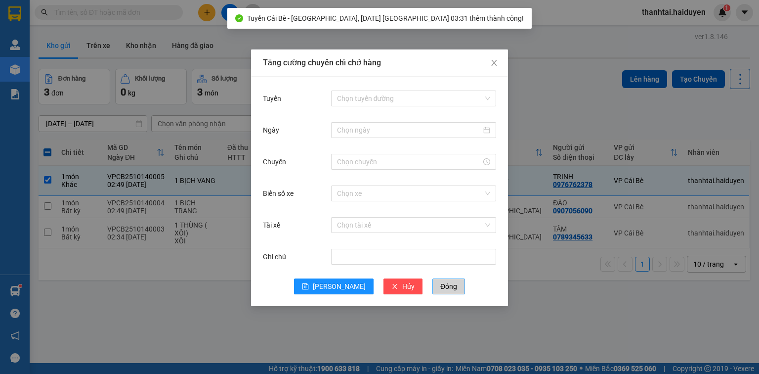
click at [440, 284] on span "Đóng" at bounding box center [448, 286] width 17 height 11
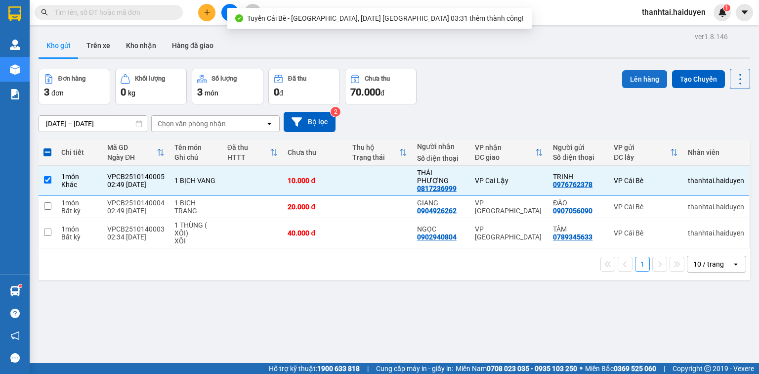
click at [631, 75] on button "Lên hàng" at bounding box center [644, 79] width 45 height 18
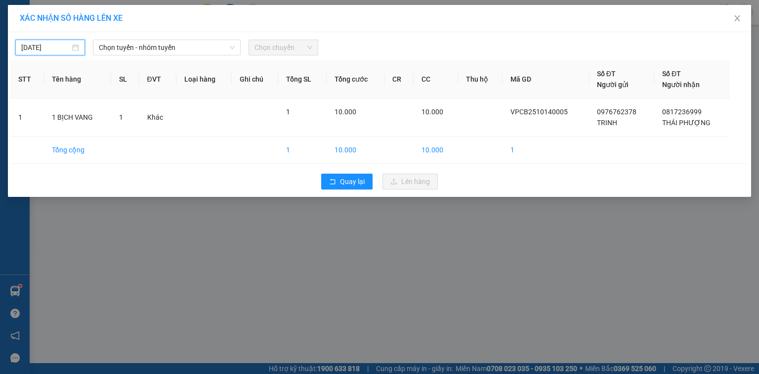
drag, startPoint x: 54, startPoint y: 46, endPoint x: 59, endPoint y: 90, distance: 43.8
click at [54, 57] on body "Kết quả tìm kiếm ( 1 ) Bộ lọc Gửi 3 ngày gần nhất Mã ĐH Trạng thái Món hàng Thu…" at bounding box center [379, 187] width 759 height 374
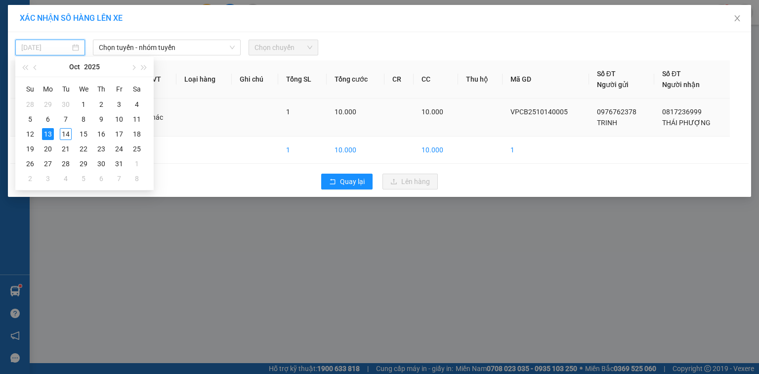
click at [63, 135] on div "14" at bounding box center [66, 134] width 12 height 12
type input "[DATE]"
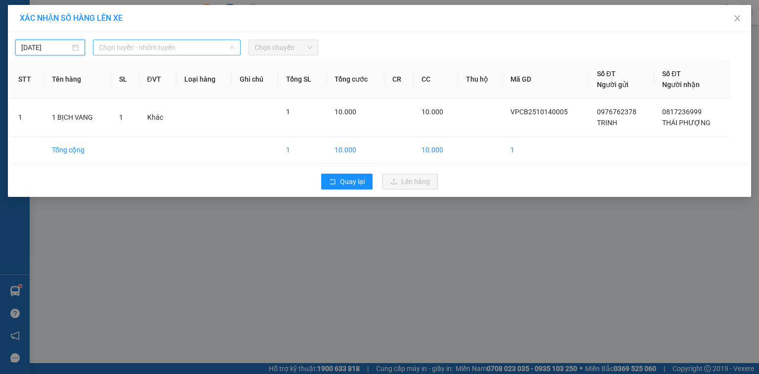
drag, startPoint x: 142, startPoint y: 49, endPoint x: 155, endPoint y: 89, distance: 42.0
click at [146, 50] on span "Chọn tuyến - nhóm tuyến" at bounding box center [167, 47] width 136 height 15
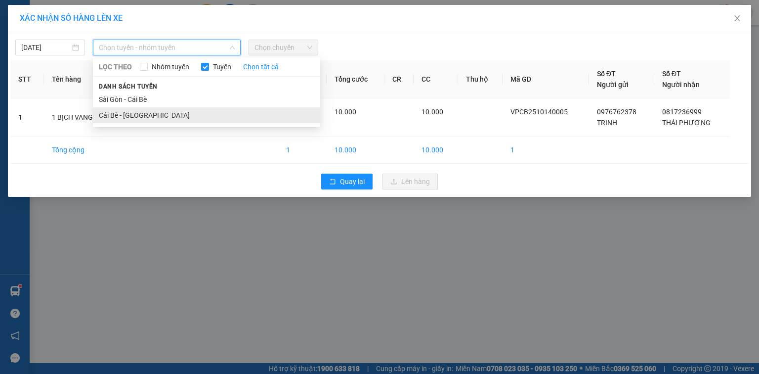
click at [149, 112] on li "Cái Bè - [GEOGRAPHIC_DATA]" at bounding box center [206, 115] width 227 height 16
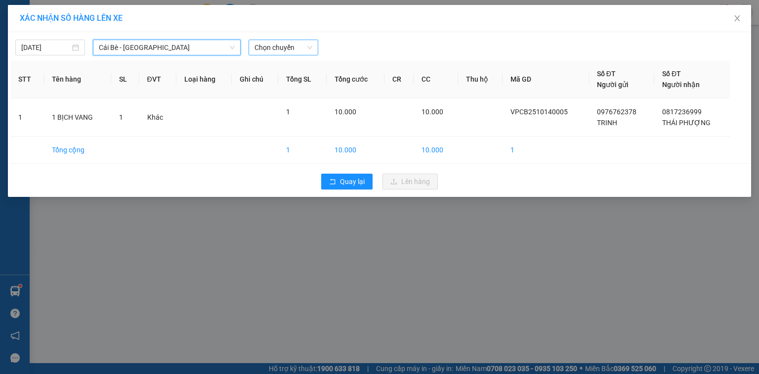
drag, startPoint x: 274, startPoint y: 47, endPoint x: 280, endPoint y: 47, distance: 6.4
click at [274, 47] on span "Chọn chuyến" at bounding box center [283, 47] width 58 height 15
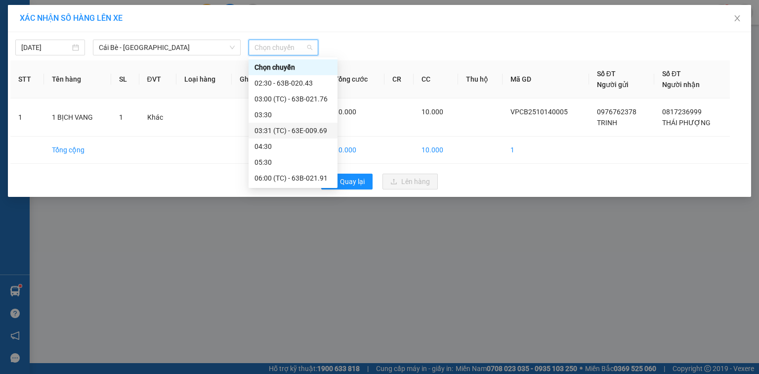
click at [279, 126] on div "03:31 (TC) - 63E-009.69" at bounding box center [292, 130] width 77 height 11
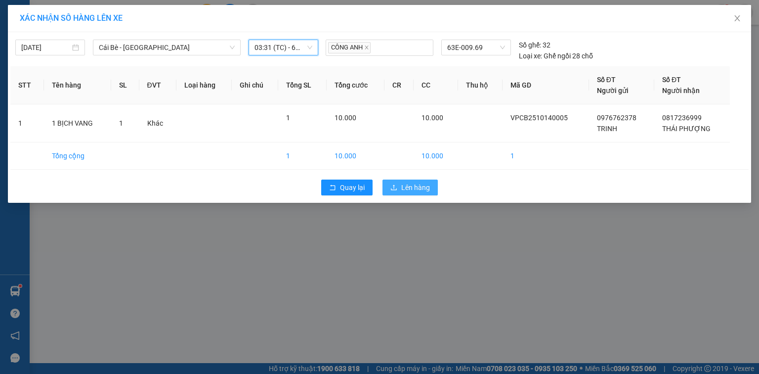
click at [411, 186] on span "Lên hàng" at bounding box center [415, 187] width 29 height 11
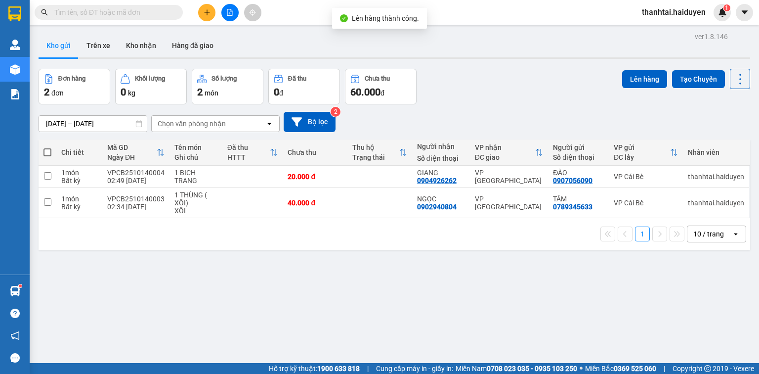
click at [44, 150] on span at bounding box center [47, 152] width 8 height 8
click at [47, 147] on input "checkbox" at bounding box center [47, 147] width 0 height 0
checkbox input "true"
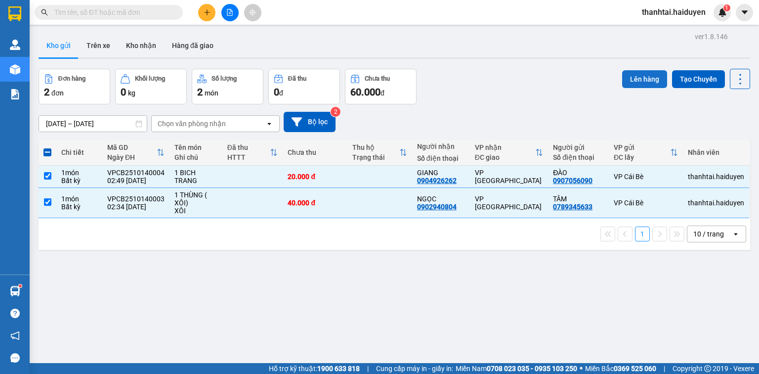
click at [641, 78] on button "Lên hàng" at bounding box center [644, 79] width 45 height 18
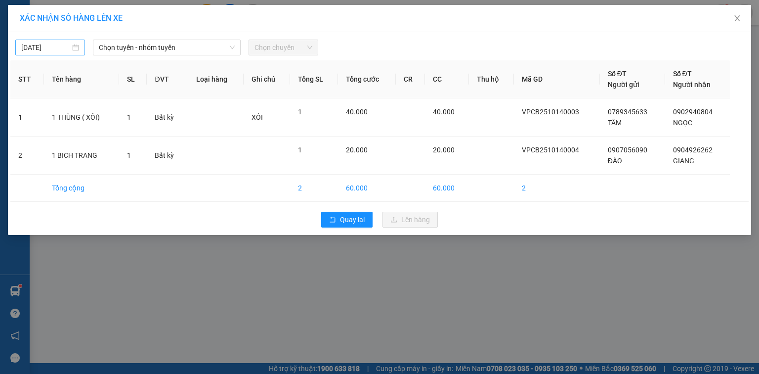
click at [70, 48] on input "[DATE]" at bounding box center [45, 47] width 49 height 11
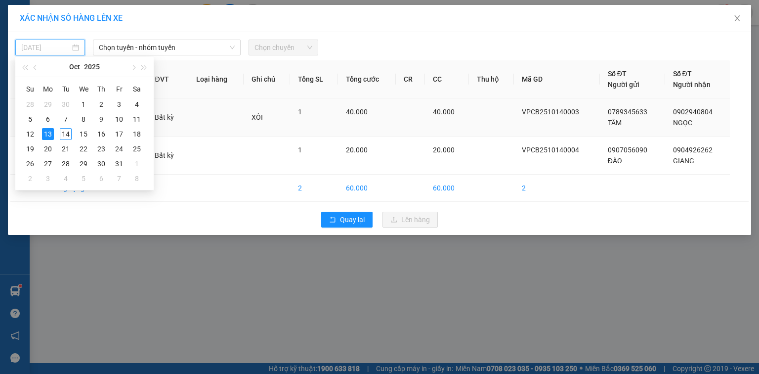
click at [67, 132] on div "14" at bounding box center [66, 134] width 12 height 12
type input "[DATE]"
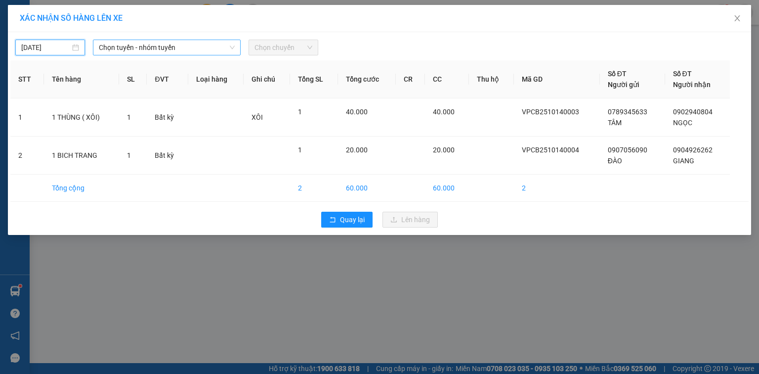
drag, startPoint x: 143, startPoint y: 50, endPoint x: 144, endPoint y: 57, distance: 7.1
click at [143, 51] on span "Chọn tuyến - nhóm tuyến" at bounding box center [167, 47] width 136 height 15
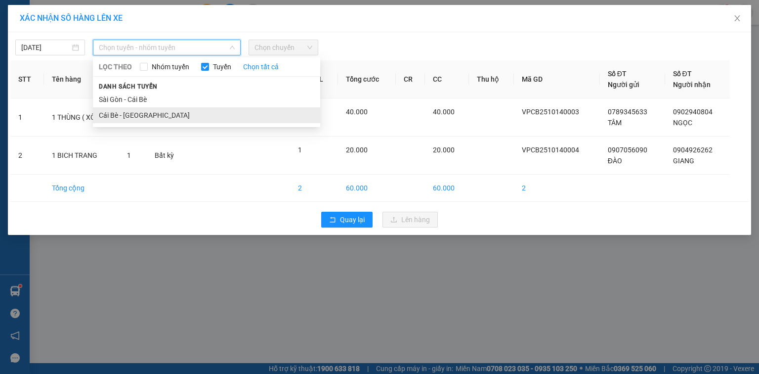
click at [133, 115] on li "Cái Bè - [GEOGRAPHIC_DATA]" at bounding box center [206, 115] width 227 height 16
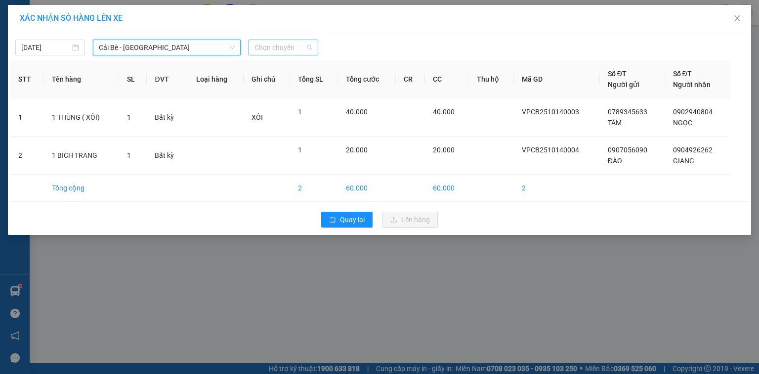
click at [267, 53] on span "Chọn chuyến" at bounding box center [283, 47] width 58 height 15
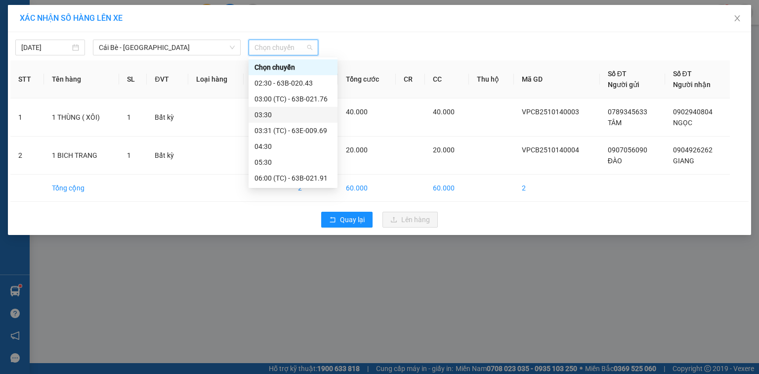
click at [273, 115] on div "03:30" at bounding box center [292, 114] width 77 height 11
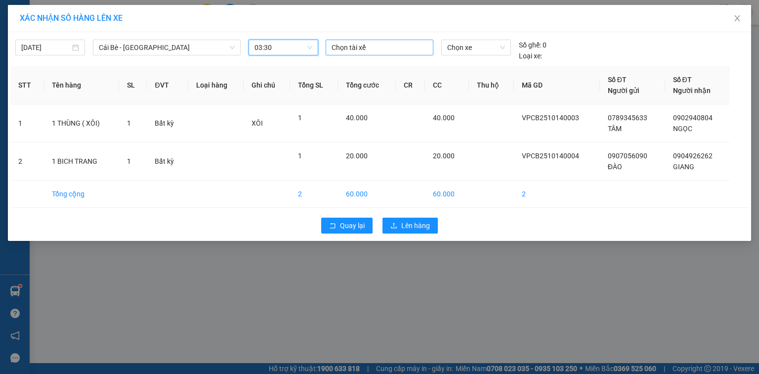
click at [355, 49] on div at bounding box center [379, 48] width 103 height 12
click at [361, 51] on div at bounding box center [379, 48] width 103 height 12
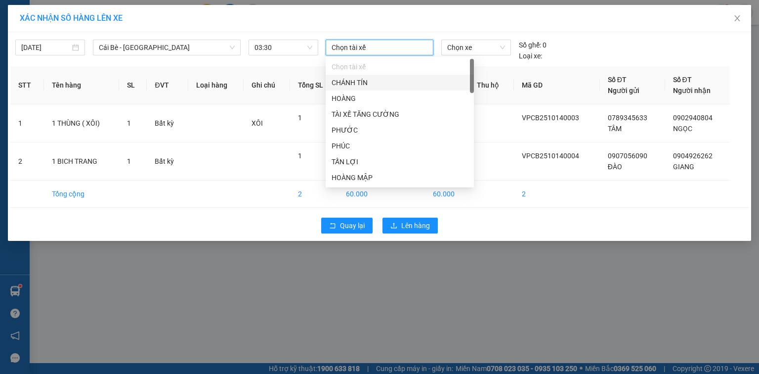
type input "S"
click at [470, 50] on span "Chọn xe" at bounding box center [475, 47] width 57 height 15
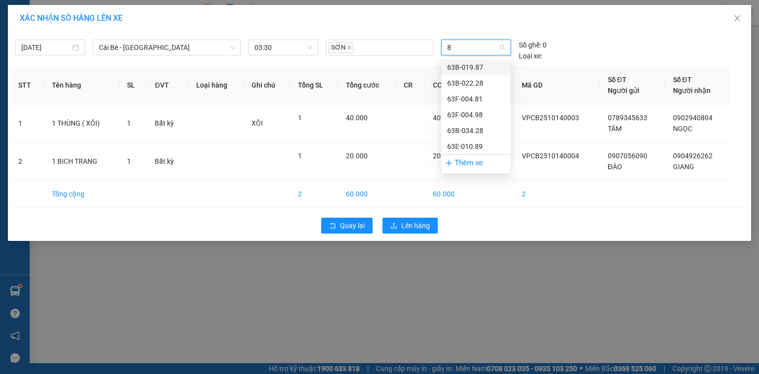
type input "81"
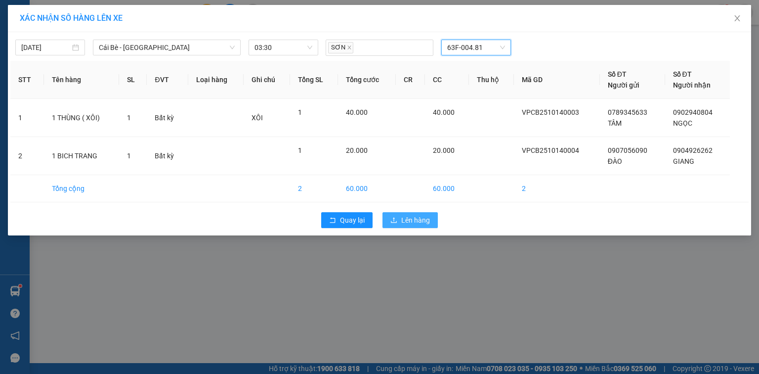
click at [423, 221] on span "Lên hàng" at bounding box center [415, 219] width 29 height 11
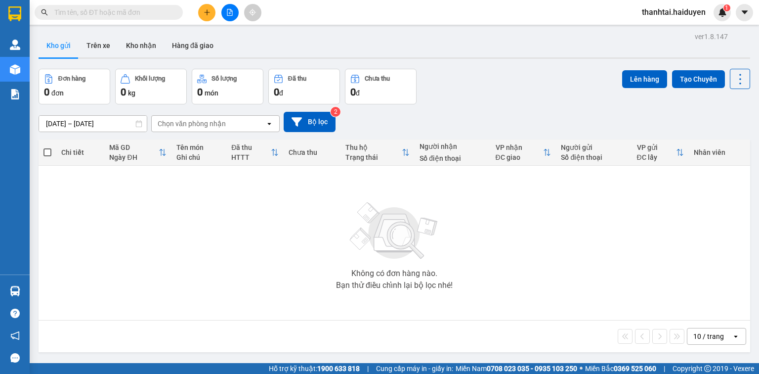
click at [228, 18] on button at bounding box center [229, 12] width 17 height 17
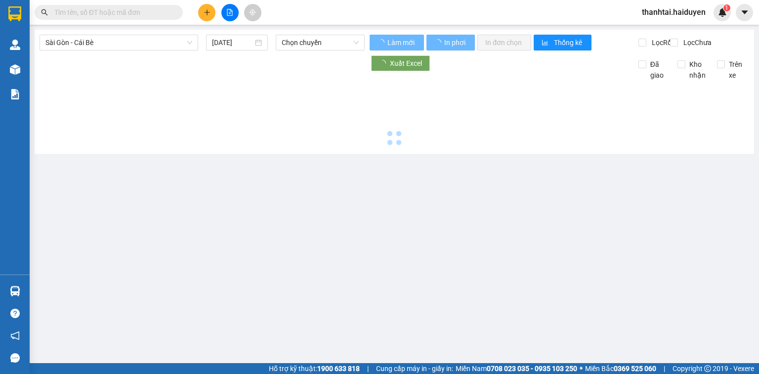
type input "[DATE]"
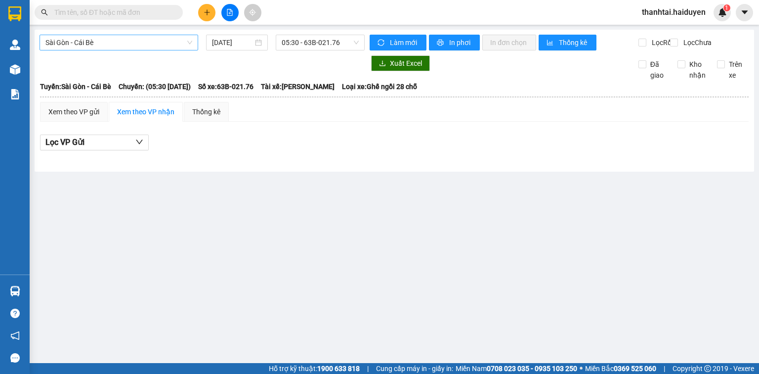
drag, startPoint x: 71, startPoint y: 42, endPoint x: 72, endPoint y: 49, distance: 7.5
click at [71, 45] on span "Sài Gòn - Cái Bè" at bounding box center [118, 42] width 147 height 15
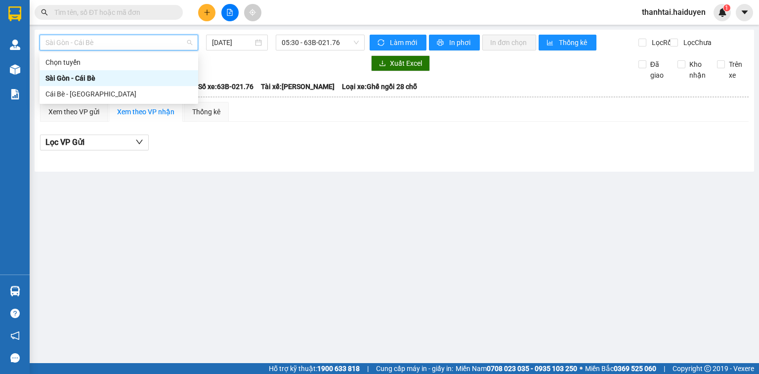
click at [89, 85] on div "Sài Gòn - Cái Bè" at bounding box center [119, 78] width 159 height 16
drag, startPoint x: 120, startPoint y: 42, endPoint x: 119, endPoint y: 64, distance: 22.8
click at [120, 50] on div "Sài Gòn - Cái Bè" at bounding box center [119, 43] width 159 height 16
click at [107, 98] on div "Cái Bè - [GEOGRAPHIC_DATA]" at bounding box center [118, 93] width 147 height 11
type input "[DATE]"
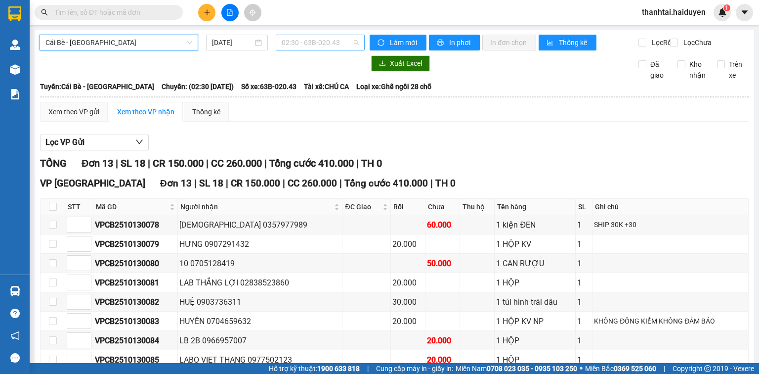
click at [307, 45] on span "02:30 - 63B-020.43" at bounding box center [321, 42] width 78 height 15
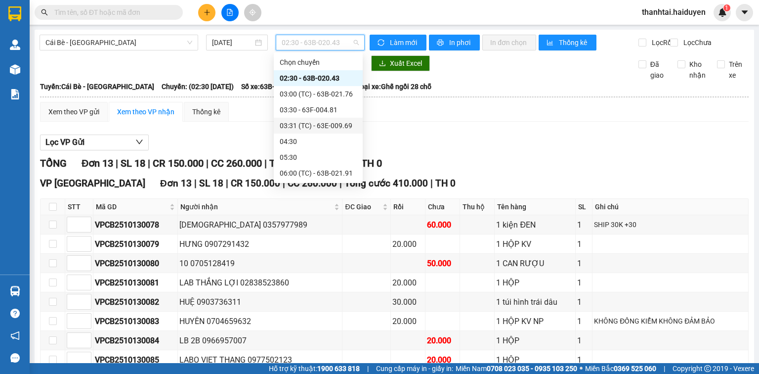
click at [312, 123] on div "03:31 (TC) - 63E-009.69" at bounding box center [318, 125] width 77 height 11
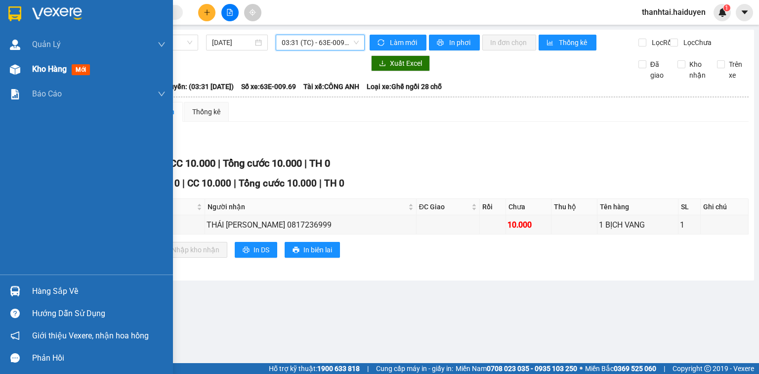
click at [40, 71] on span "Kho hàng" at bounding box center [49, 68] width 35 height 9
